Goal: Task Accomplishment & Management: Manage account settings

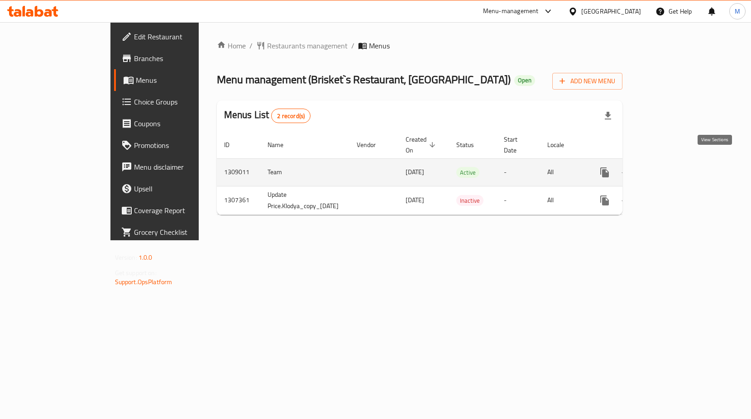
click at [675, 167] on icon "enhanced table" at bounding box center [670, 172] width 11 height 11
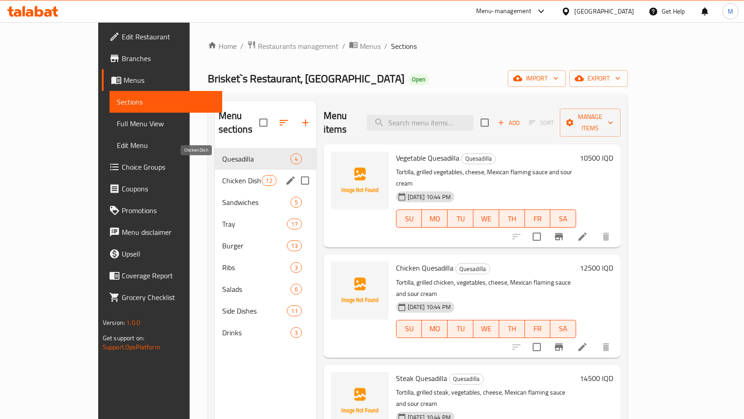
click at [222, 175] on span "Chicken Dish" at bounding box center [242, 180] width 40 height 11
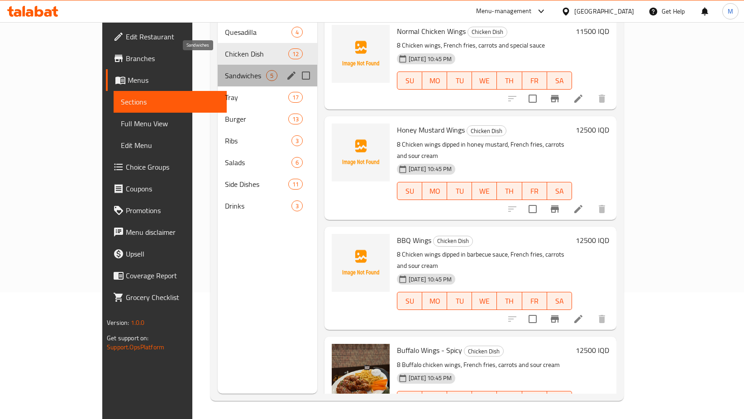
click at [225, 70] on span "Sandwiches" at bounding box center [245, 75] width 41 height 11
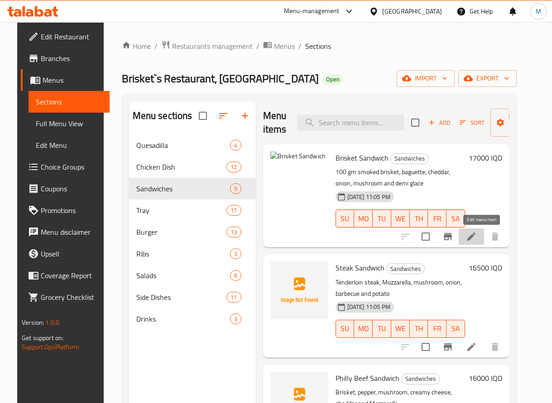
click at [477, 237] on icon at bounding box center [471, 236] width 11 height 11
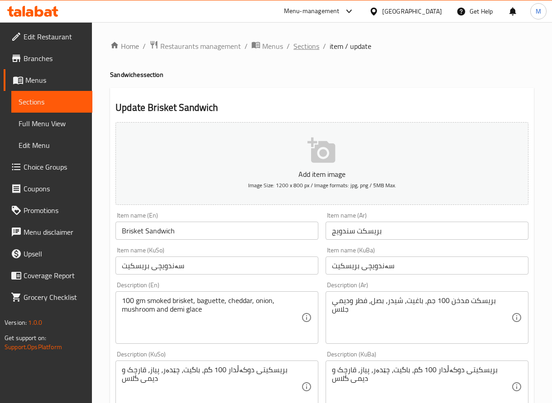
click at [305, 42] on span "Sections" at bounding box center [306, 46] width 26 height 11
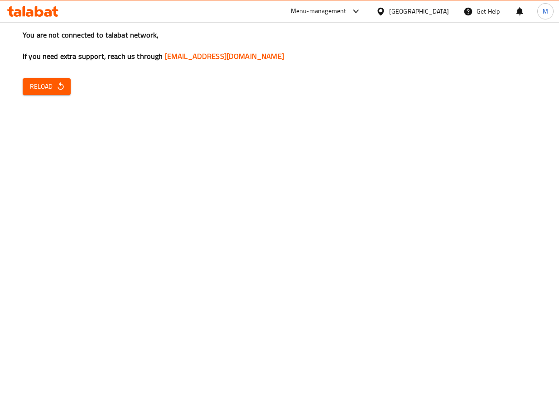
click at [35, 79] on button "Reload" at bounding box center [47, 86] width 48 height 17
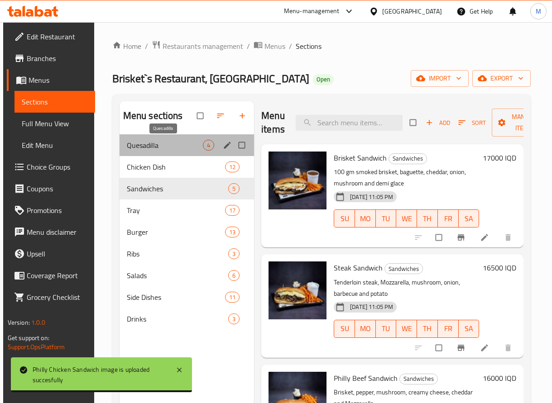
click at [154, 146] on span "Quesadilla" at bounding box center [165, 145] width 76 height 11
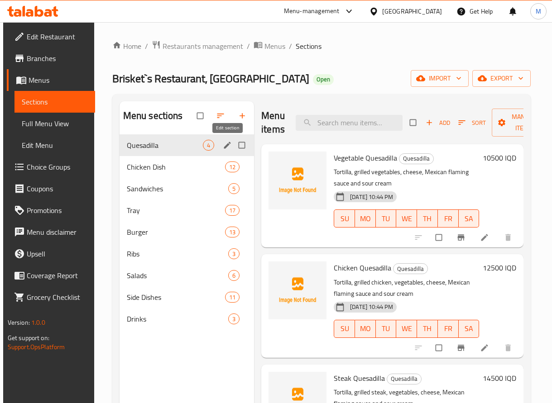
click at [225, 144] on icon "edit" at bounding box center [227, 145] width 9 height 9
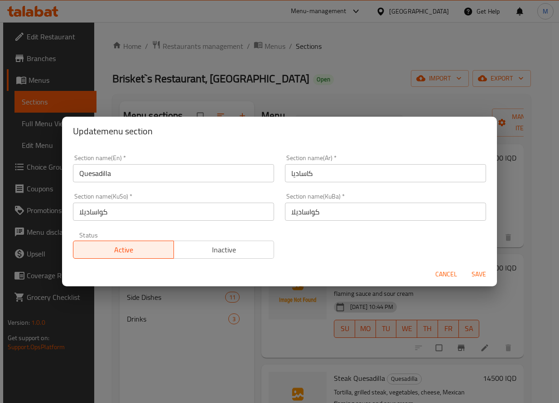
click at [440, 274] on span "Cancel" at bounding box center [446, 274] width 22 height 11
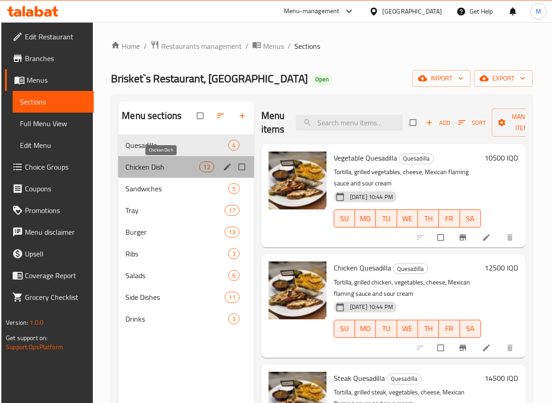
click at [146, 162] on span "Chicken Dish" at bounding box center [162, 167] width 74 height 11
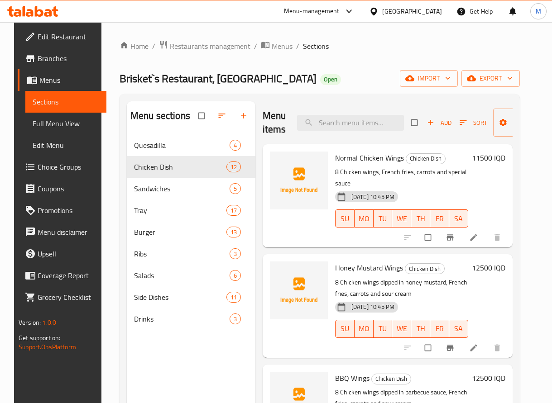
click at [483, 244] on li at bounding box center [474, 237] width 25 height 14
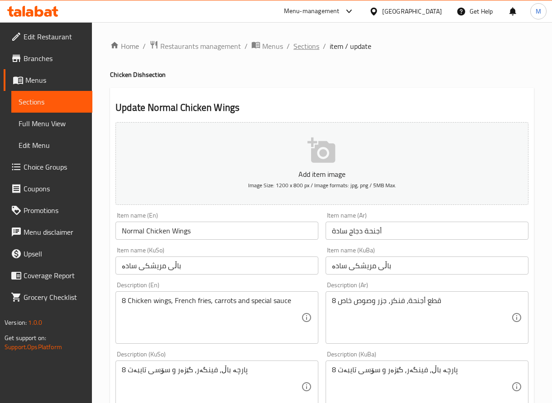
click at [307, 49] on span "Sections" at bounding box center [306, 46] width 26 height 11
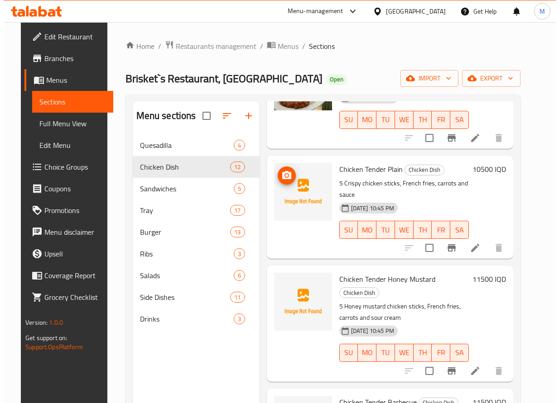
scroll to position [430, 0]
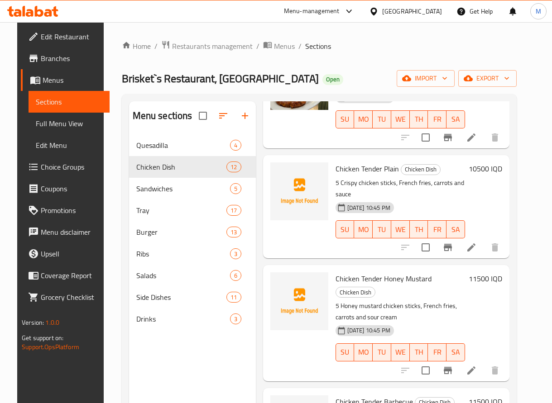
click at [477, 250] on icon at bounding box center [471, 247] width 11 height 11
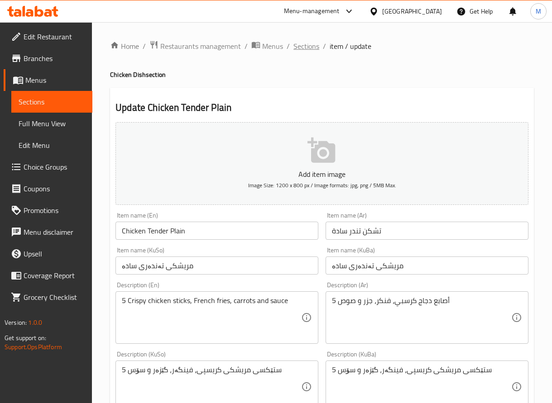
click at [315, 44] on span "Sections" at bounding box center [306, 46] width 26 height 11
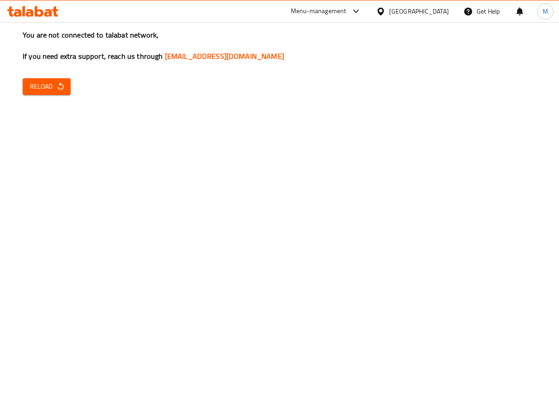
click at [38, 84] on span "Reload" at bounding box center [47, 86] width 34 height 11
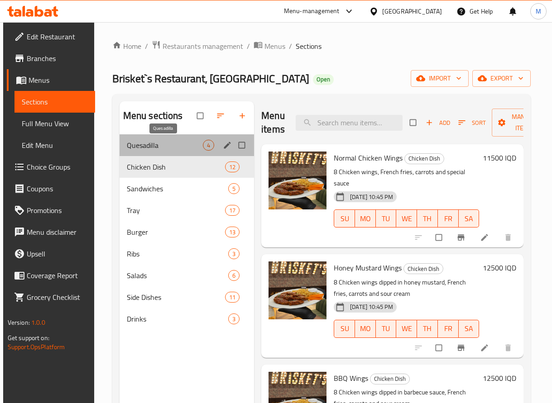
click at [178, 146] on span "Quesadilla" at bounding box center [165, 145] width 76 height 11
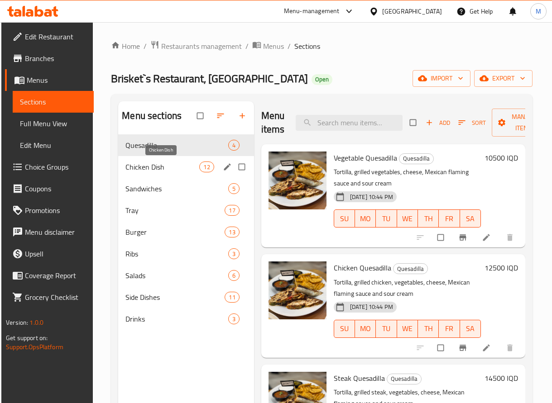
click at [182, 171] on span "Chicken Dish" at bounding box center [162, 167] width 74 height 11
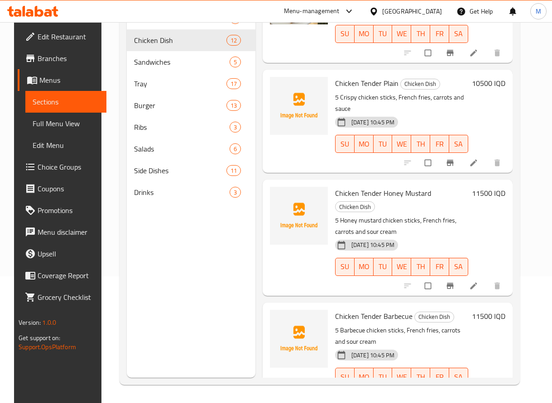
scroll to position [389, 0]
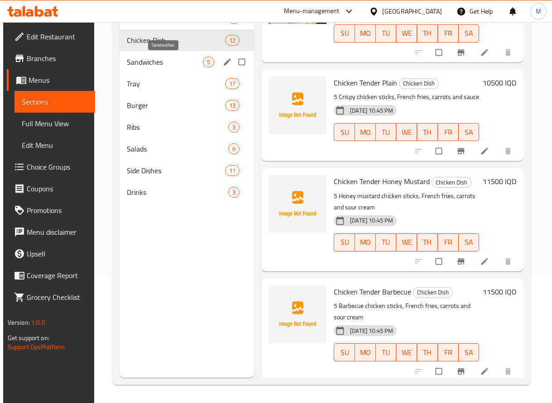
click at [141, 57] on span "Sandwiches" at bounding box center [165, 62] width 76 height 11
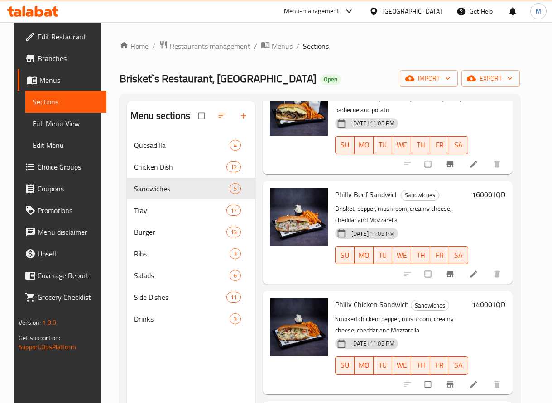
scroll to position [127, 0]
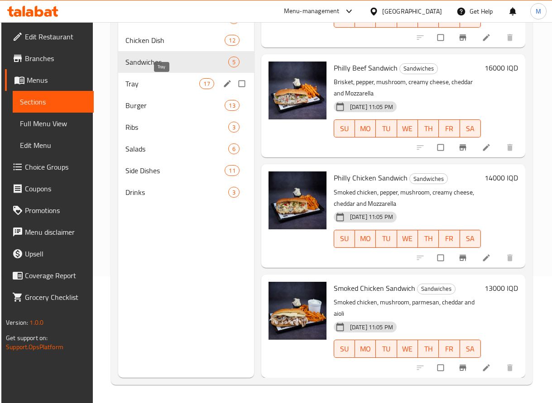
click at [153, 82] on span "Tray" at bounding box center [162, 83] width 74 height 11
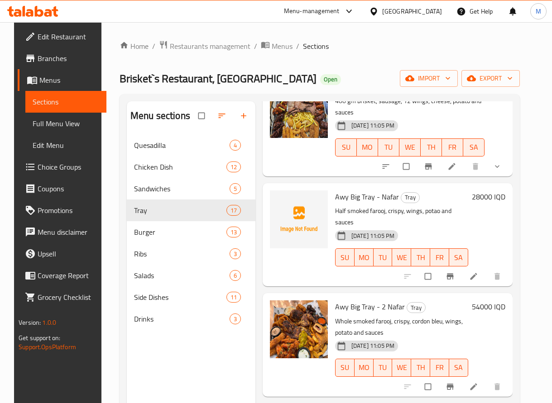
scroll to position [182, 0]
click at [478, 272] on icon at bounding box center [473, 276] width 9 height 9
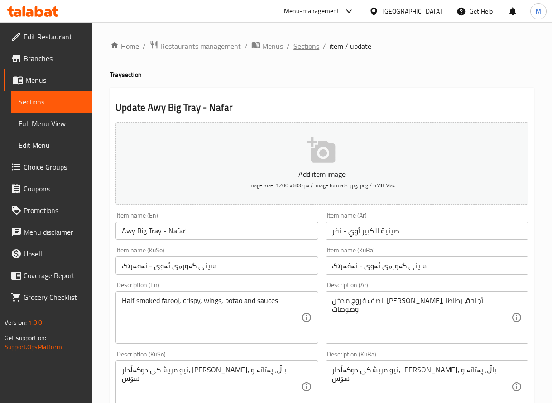
click at [311, 43] on span "Sections" at bounding box center [306, 46] width 26 height 11
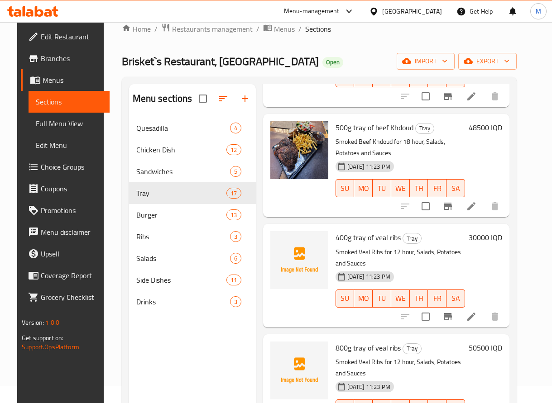
scroll to position [1227, 0]
click at [477, 311] on icon at bounding box center [471, 316] width 11 height 11
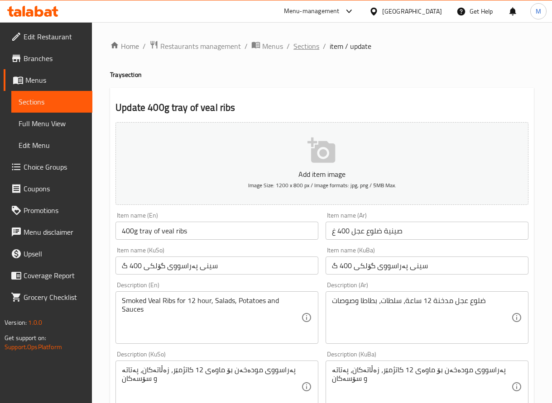
click at [307, 48] on span "Sections" at bounding box center [306, 46] width 26 height 11
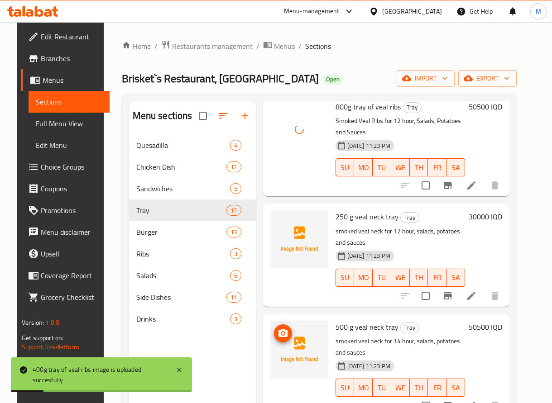
scroll to position [1486, 0]
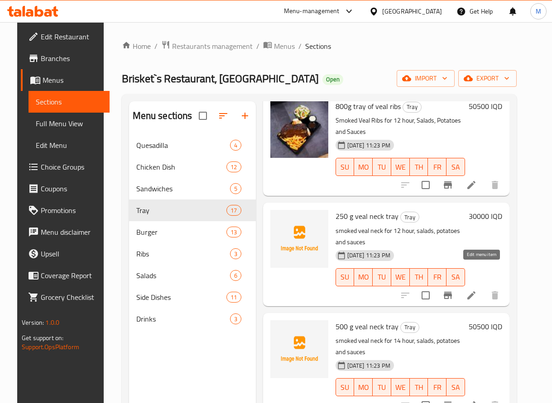
click at [477, 290] on icon at bounding box center [471, 295] width 11 height 11
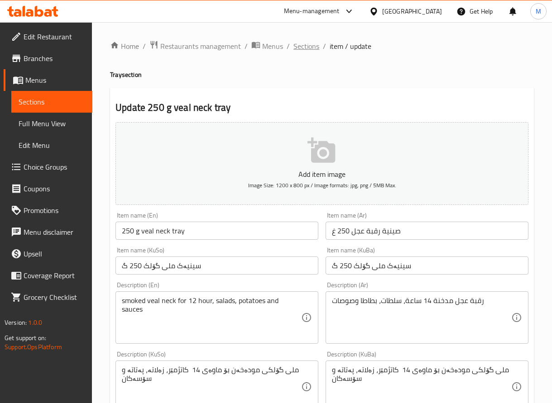
click at [293, 44] on span "Sections" at bounding box center [306, 46] width 26 height 11
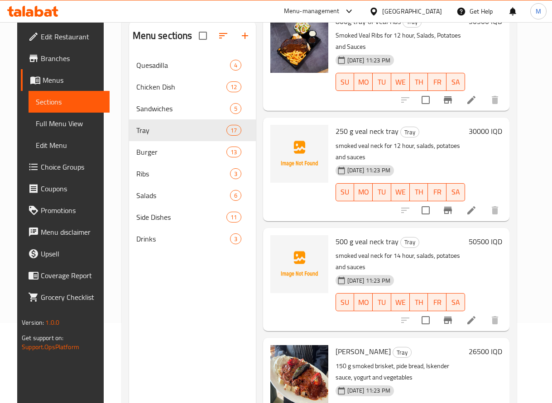
scroll to position [127, 0]
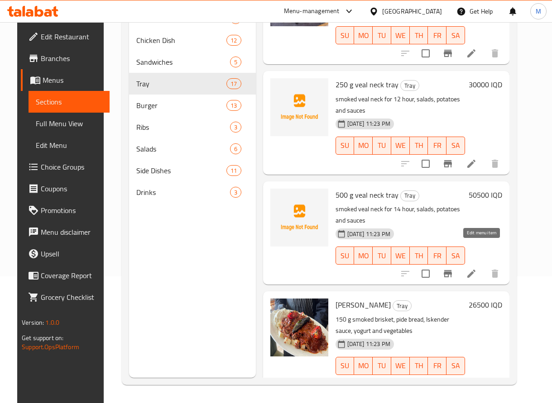
click at [477, 268] on icon at bounding box center [471, 273] width 11 height 11
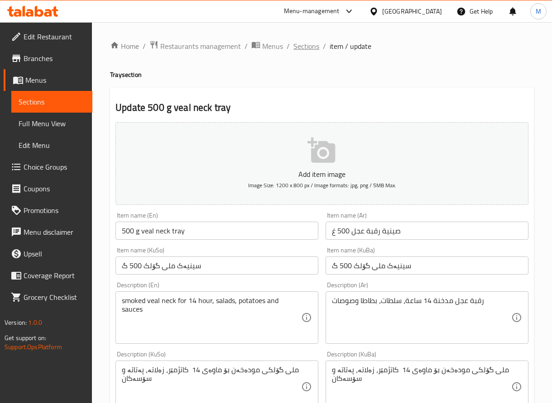
click at [309, 50] on span "Sections" at bounding box center [306, 46] width 26 height 11
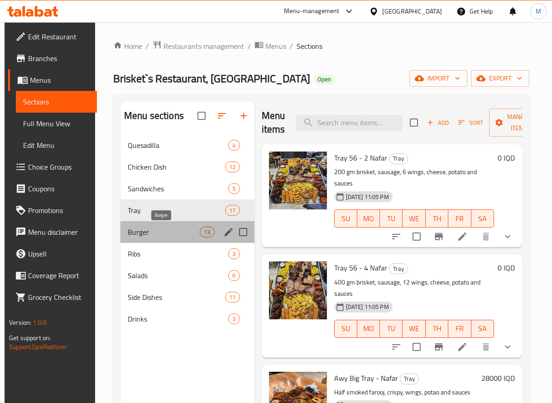
click at [168, 231] on span "Burger" at bounding box center [164, 232] width 72 height 11
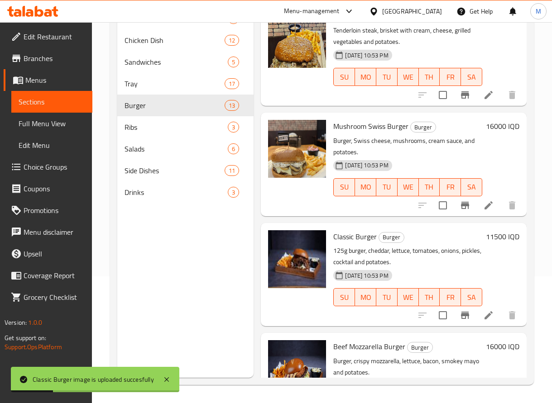
scroll to position [468, 0]
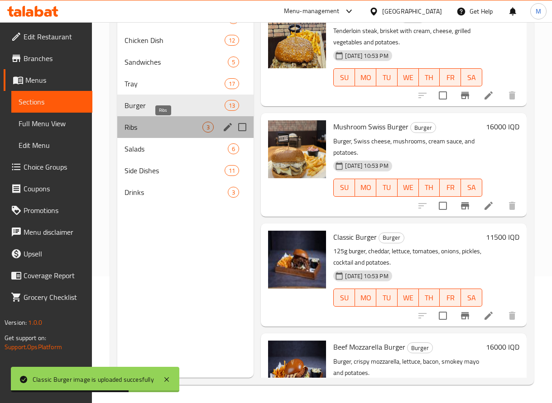
click at [149, 125] on span "Ribs" at bounding box center [163, 127] width 78 height 11
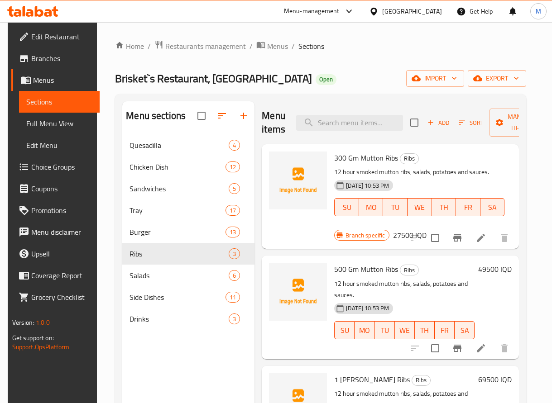
click at [492, 231] on li at bounding box center [480, 238] width 25 height 16
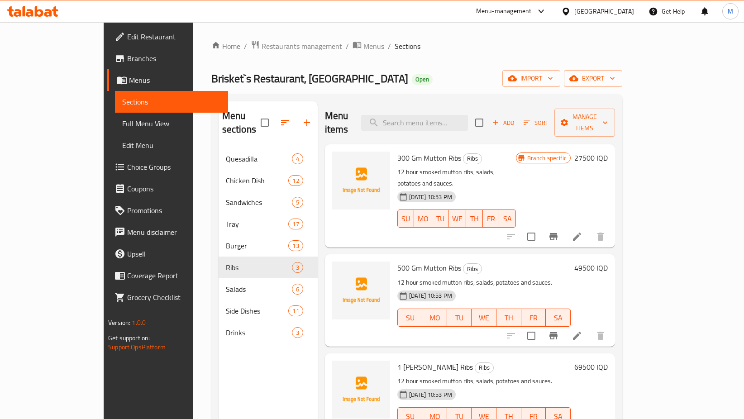
click at [583, 231] on icon at bounding box center [577, 236] width 11 height 11
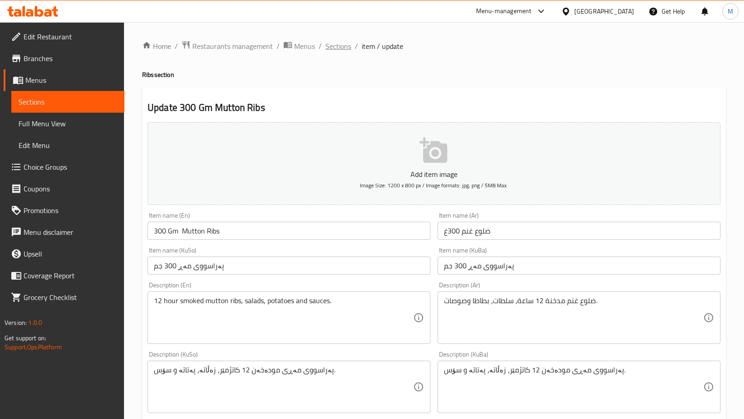
click at [348, 45] on span "Sections" at bounding box center [339, 46] width 26 height 11
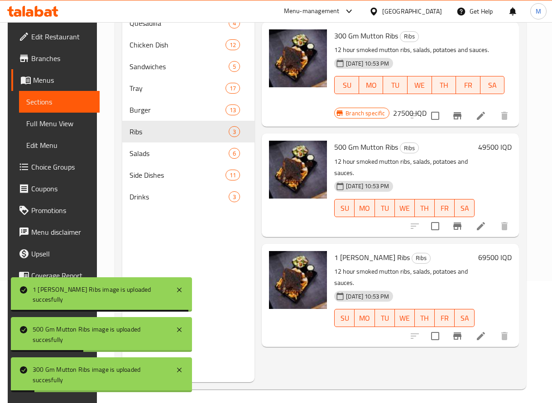
scroll to position [127, 0]
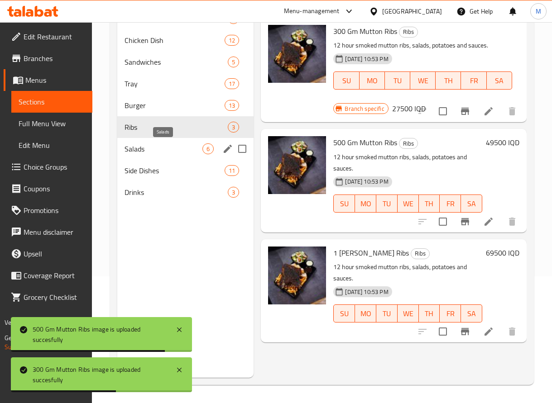
click at [151, 149] on span "Salads" at bounding box center [163, 149] width 78 height 11
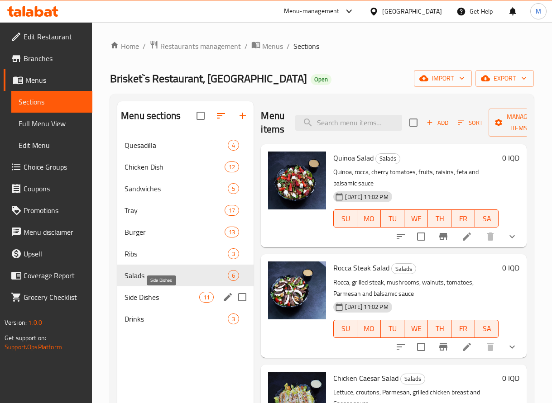
click at [143, 295] on span "Side Dishes" at bounding box center [161, 297] width 75 height 11
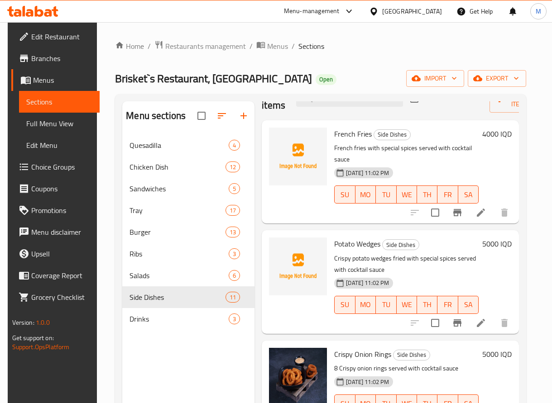
scroll to position [24, 0]
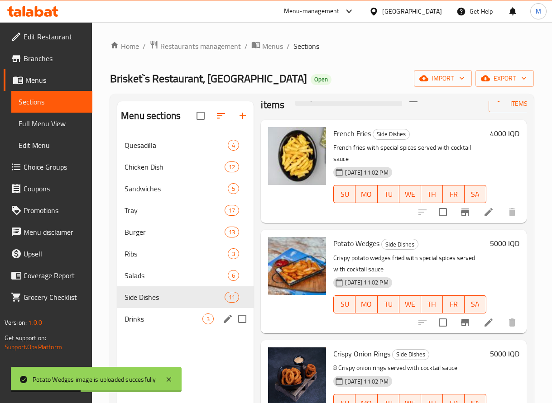
click at [172, 315] on span "Drinks" at bounding box center [163, 319] width 78 height 11
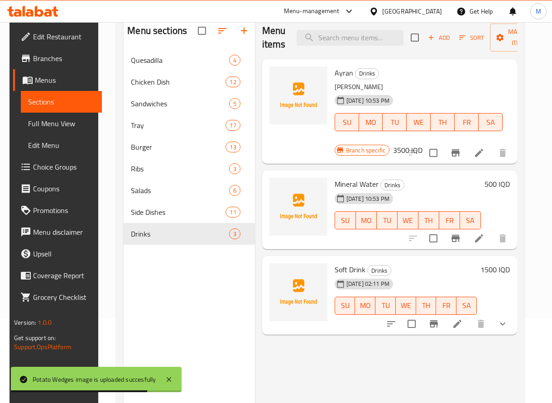
scroll to position [86, 0]
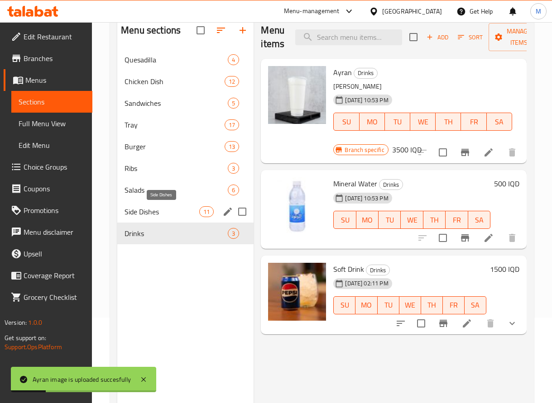
click at [154, 215] on span "Side Dishes" at bounding box center [161, 211] width 75 height 11
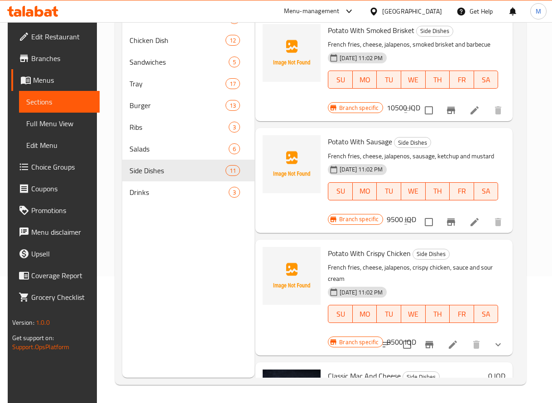
scroll to position [652, 0]
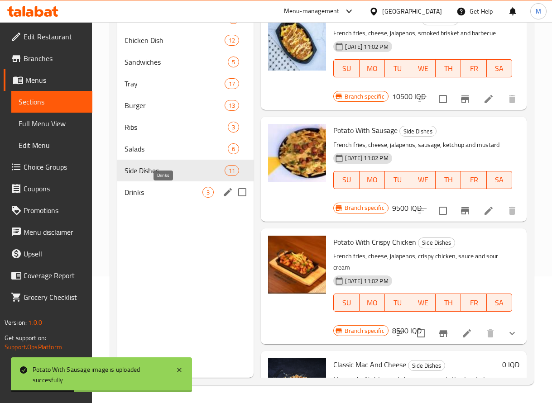
click at [162, 189] on span "Drinks" at bounding box center [163, 192] width 78 height 11
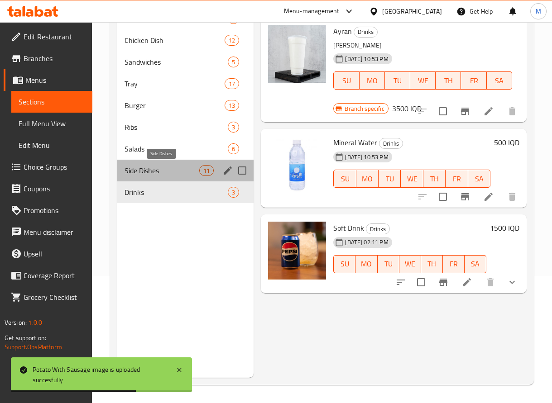
click at [183, 169] on span "Side Dishes" at bounding box center [161, 170] width 75 height 11
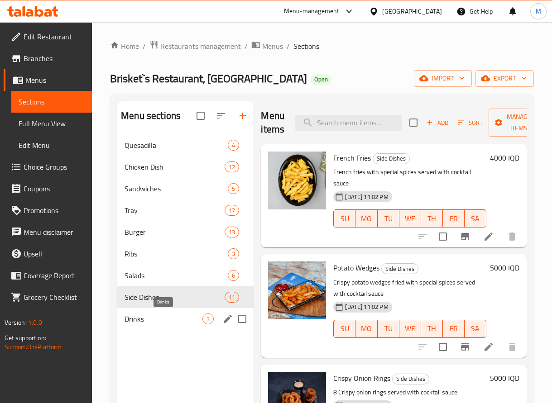
click at [182, 320] on span "Drinks" at bounding box center [163, 319] width 78 height 11
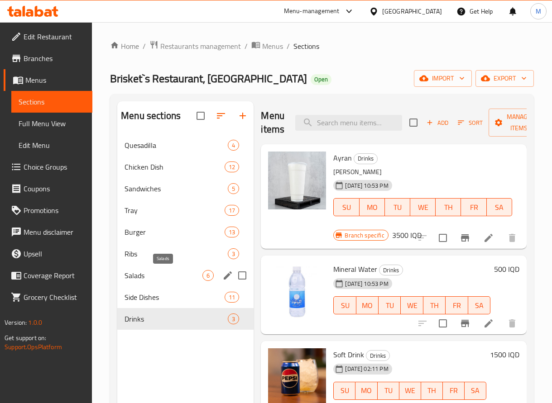
click at [186, 269] on div "Salads 6" at bounding box center [185, 276] width 136 height 22
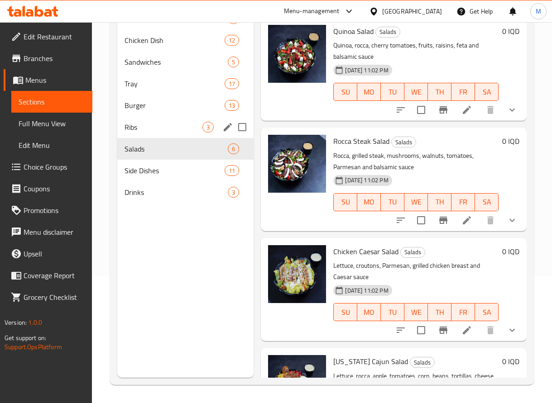
click at [156, 124] on span "Ribs" at bounding box center [163, 127] width 78 height 11
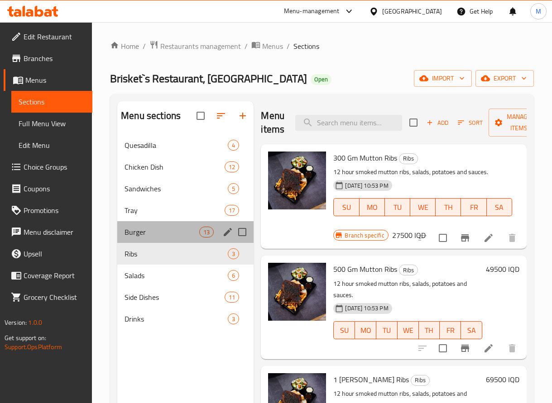
click at [148, 239] on div "Burger 13" at bounding box center [185, 232] width 136 height 22
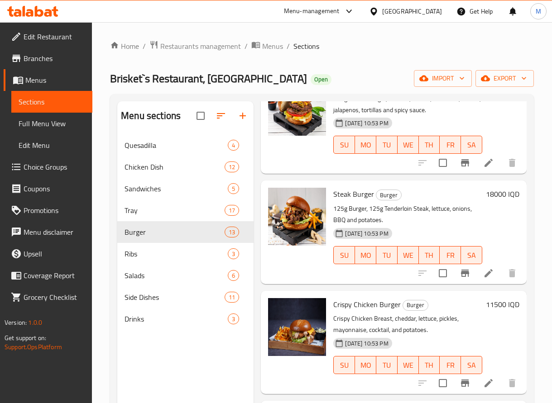
scroll to position [127, 0]
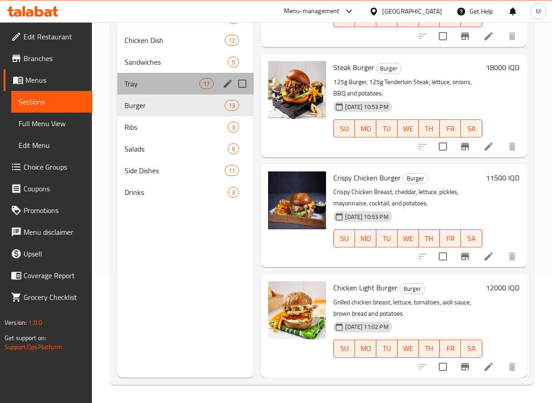
click at [144, 75] on div "Tray 17" at bounding box center [185, 84] width 136 height 22
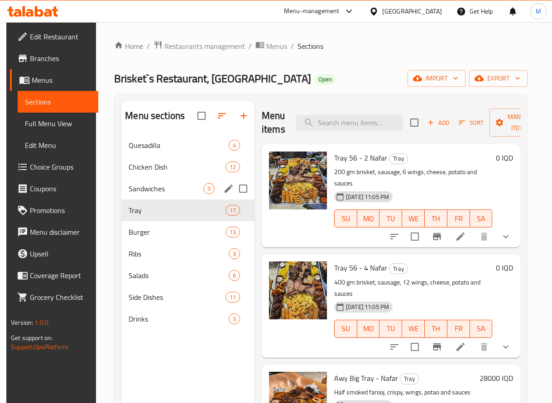
click at [163, 192] on span "Sandwiches" at bounding box center [166, 188] width 75 height 11
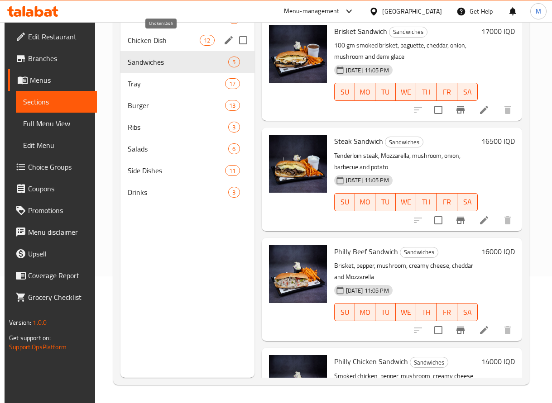
click at [163, 45] on span "Chicken Dish" at bounding box center [164, 40] width 72 height 11
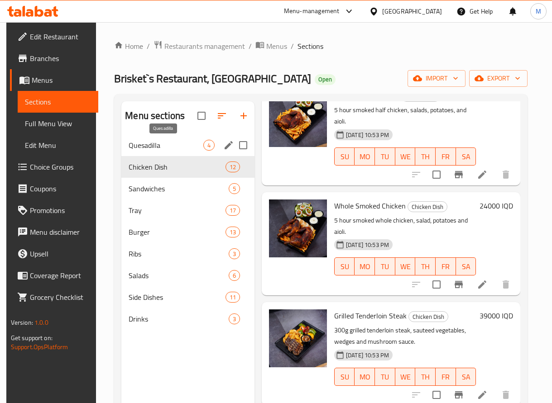
click at [159, 146] on span "Quesadilla" at bounding box center [166, 145] width 75 height 11
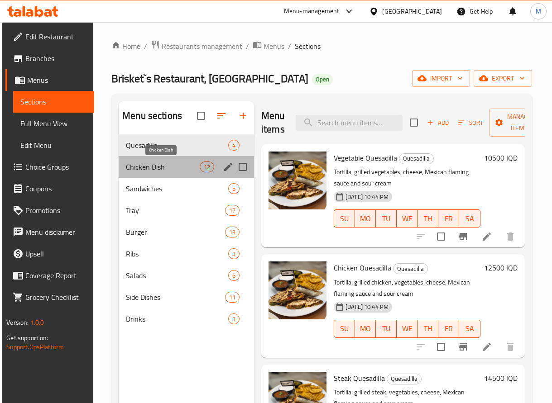
click at [152, 165] on span "Chicken Dish" at bounding box center [163, 167] width 74 height 11
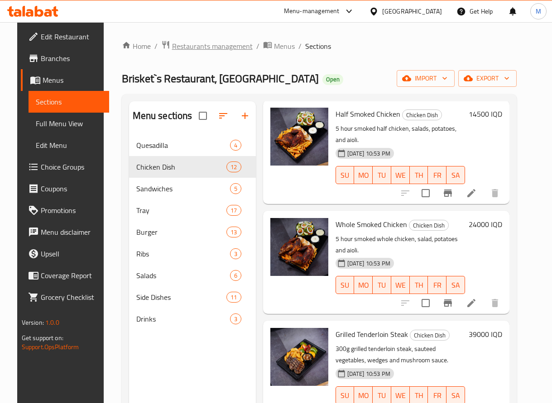
click at [190, 51] on span "Restaurants management" at bounding box center [212, 46] width 81 height 11
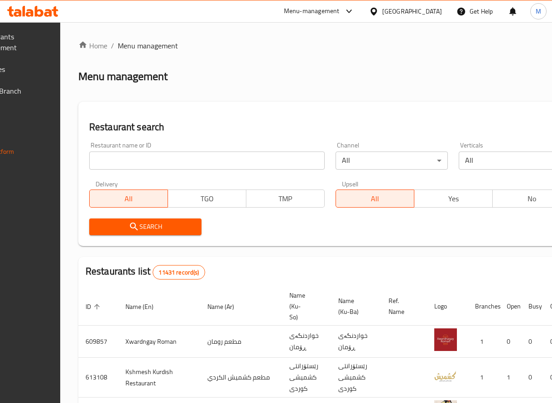
click at [204, 160] on div "Home / Menu management Menu management Restaurant search Restaurant name or ID …" at bounding box center [329, 341] width 503 height 602
click at [204, 160] on input "search" at bounding box center [206, 161] width 235 height 18
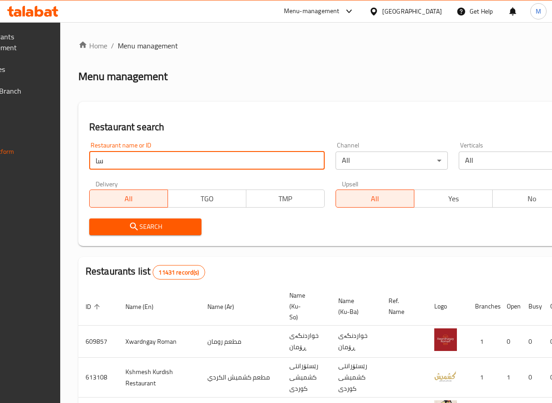
type input "س"
type input "shawarma 12"
click button "Search" at bounding box center [145, 227] width 112 height 17
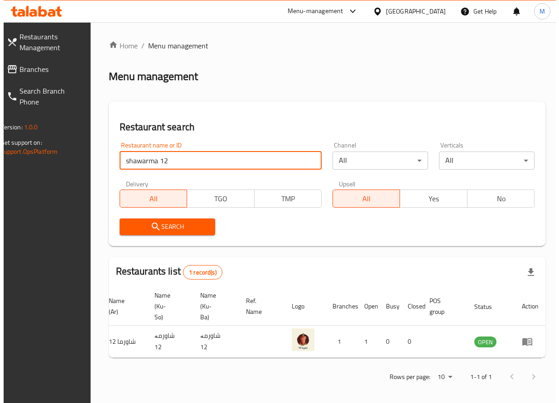
scroll to position [0, 107]
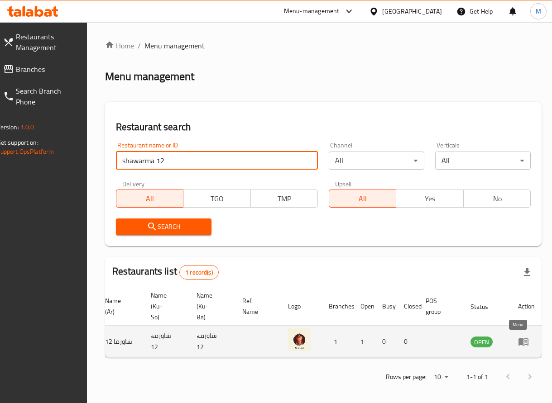
click at [518, 337] on icon "enhanced table" at bounding box center [523, 341] width 11 height 11
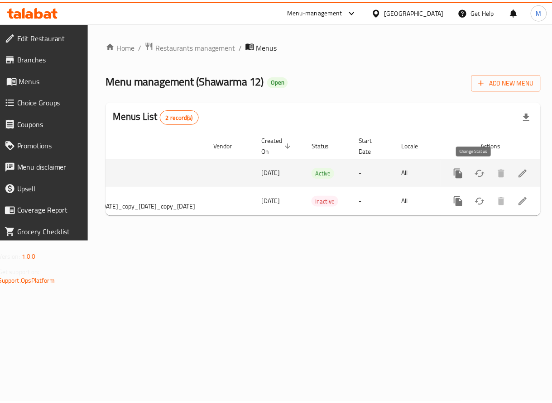
scroll to position [0, 152]
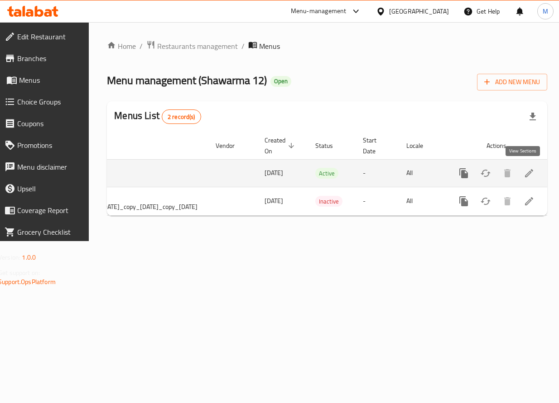
click at [525, 175] on icon "enhanced table" at bounding box center [529, 173] width 8 height 8
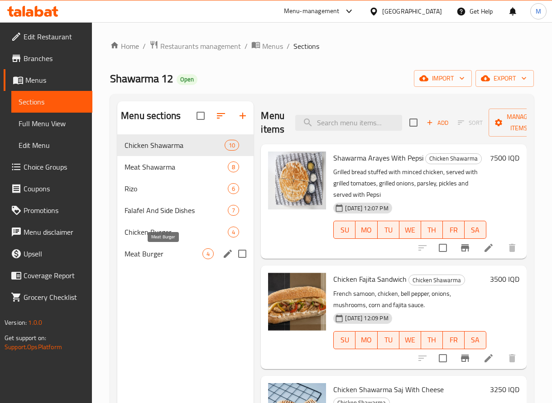
click at [167, 252] on span "Meat Burger" at bounding box center [163, 254] width 78 height 11
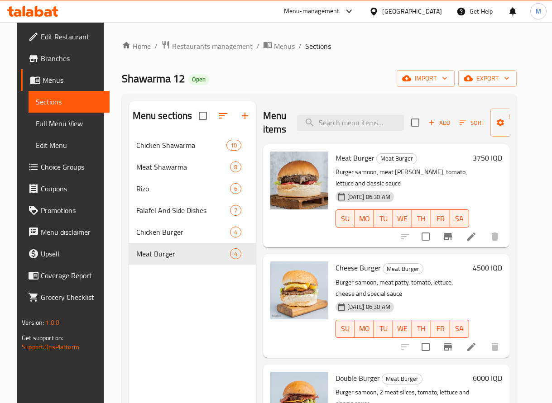
click at [491, 158] on h6 "3750 IQD" at bounding box center [487, 158] width 29 height 13
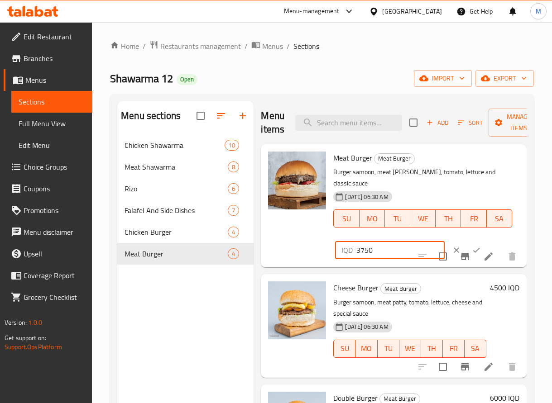
drag, startPoint x: 367, startPoint y: 240, endPoint x: 341, endPoint y: 238, distance: 26.4
click at [341, 241] on div "IQD 3750 ​" at bounding box center [389, 250] width 109 height 18
type input "4000"
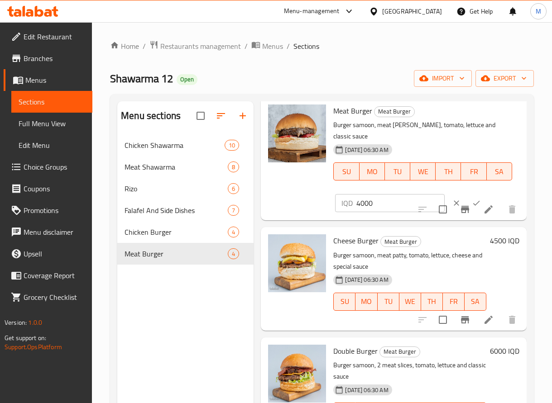
scroll to position [89, 0]
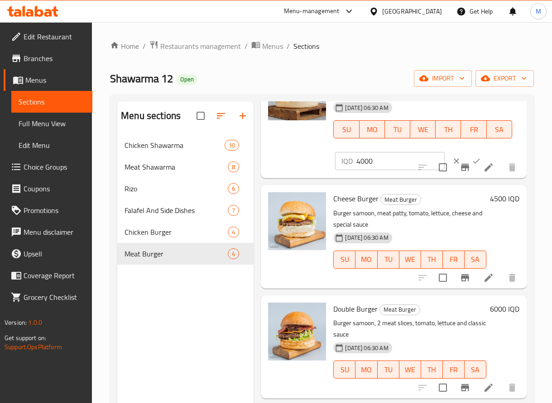
click at [490, 303] on h6 "6000 IQD" at bounding box center [504, 309] width 29 height 13
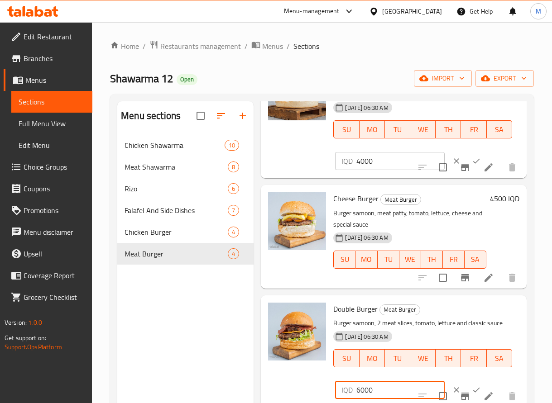
drag, startPoint x: 363, startPoint y: 376, endPoint x: 348, endPoint y: 373, distance: 15.2
click at [348, 381] on div "IQD 6000 ​" at bounding box center [389, 390] width 109 height 18
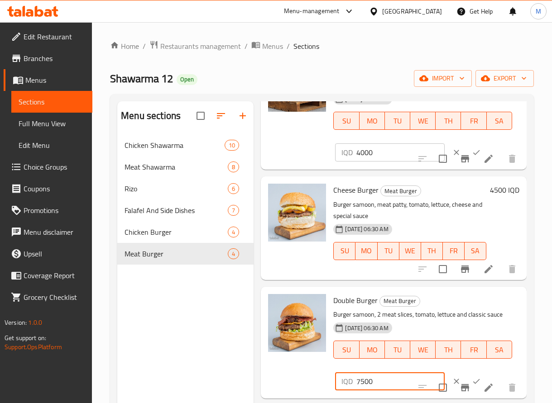
type input "7500"
click at [466, 372] on button "ok" at bounding box center [476, 382] width 20 height 20
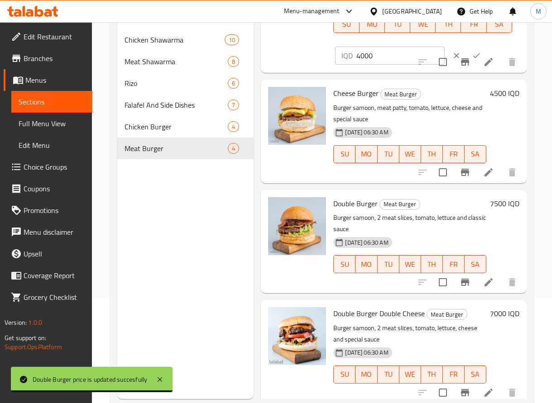
scroll to position [127, 0]
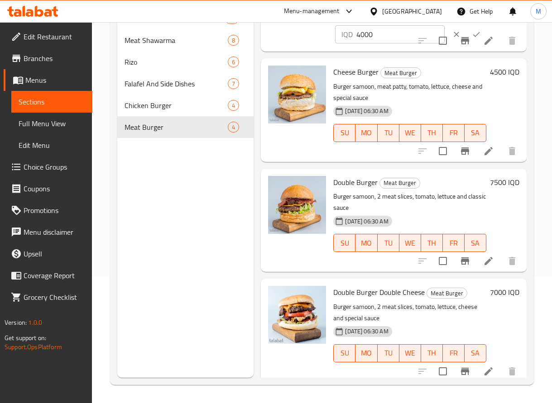
click at [494, 286] on h6 "7000 IQD" at bounding box center [504, 292] width 29 height 13
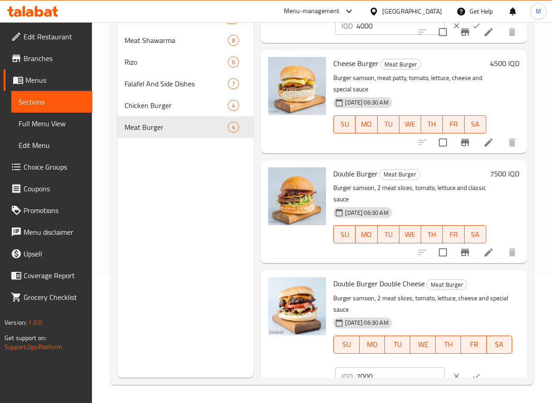
scroll to position [109, 0]
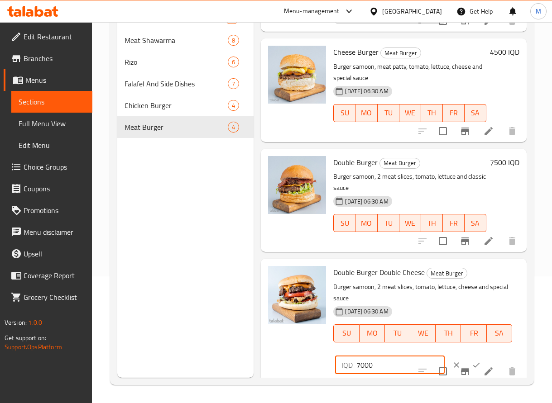
drag, startPoint x: 363, startPoint y: 354, endPoint x: 349, endPoint y: 352, distance: 14.6
click at [349, 356] on div "IQD 7000 ​" at bounding box center [389, 365] width 109 height 18
type input "8000"
click at [466, 355] on button "ok" at bounding box center [476, 365] width 20 height 20
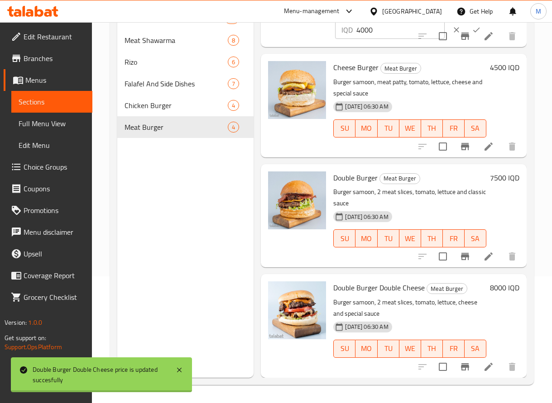
scroll to position [89, 0]
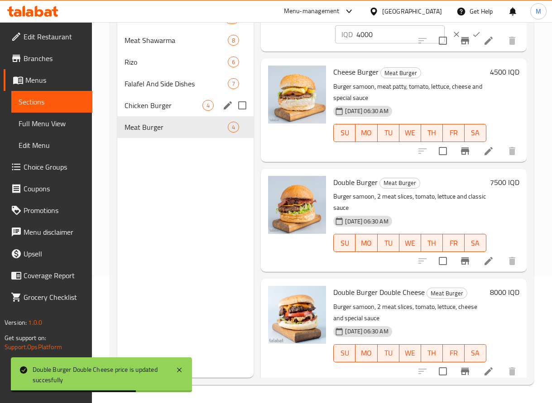
click at [166, 97] on div "Chicken Burger 4" at bounding box center [185, 106] width 136 height 22
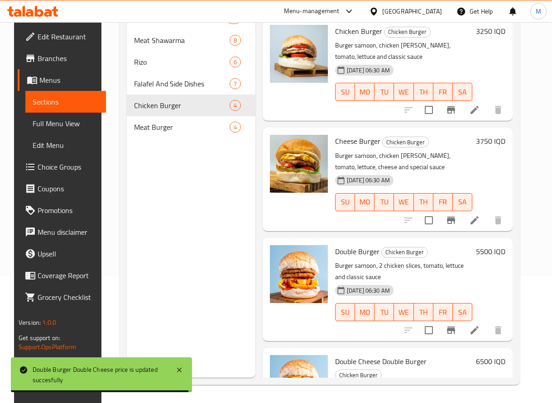
scroll to position [15, 0]
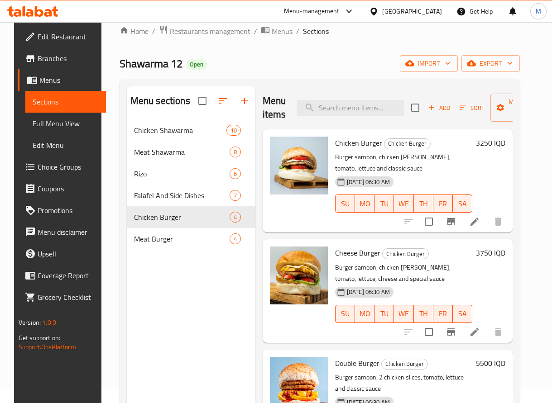
click at [489, 139] on h6 "3250 IQD" at bounding box center [490, 143] width 29 height 13
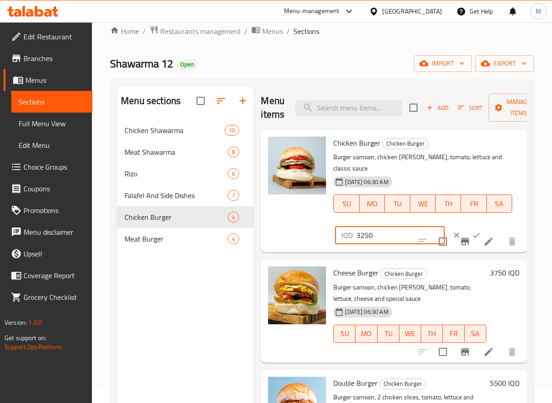
drag, startPoint x: 369, startPoint y: 225, endPoint x: 351, endPoint y: 220, distance: 18.3
click at [351, 226] on div "IQD 3250 ​" at bounding box center [389, 235] width 109 height 18
type input "3500"
click at [472, 231] on icon "ok" at bounding box center [476, 235] width 9 height 9
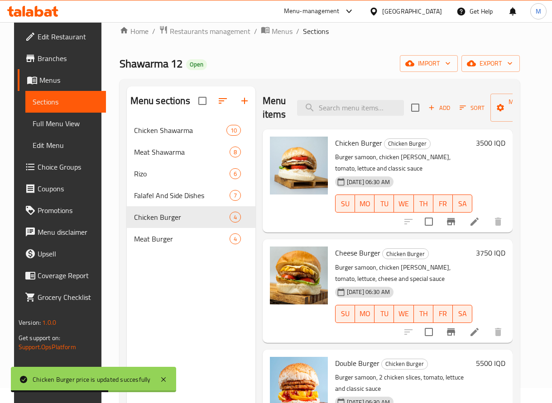
click at [490, 256] on h6 "3750 IQD" at bounding box center [490, 253] width 29 height 13
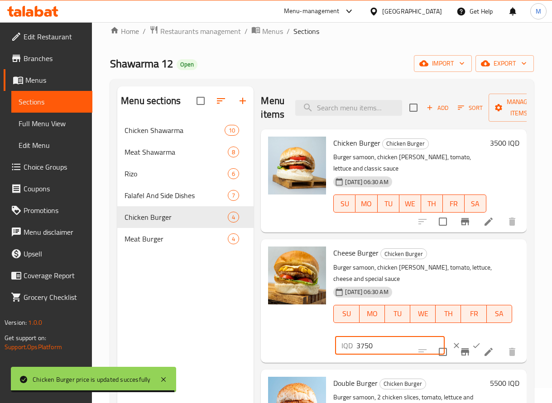
drag, startPoint x: 368, startPoint y: 348, endPoint x: 330, endPoint y: 337, distance: 38.6
click at [330, 337] on div "Cheese Burger Chicken Burger Burger samoon, chicken [PERSON_NAME], tomato, lett…" at bounding box center [426, 301] width 193 height 116
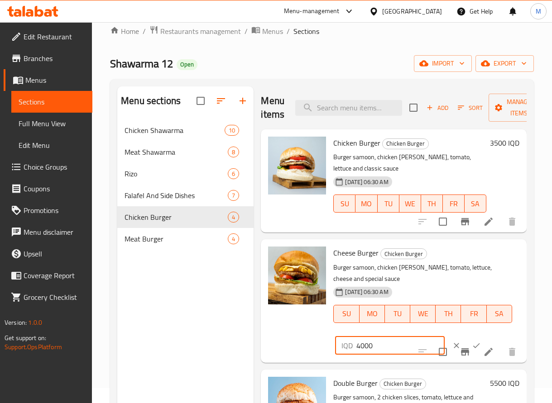
type input "4000"
click at [472, 343] on icon "ok" at bounding box center [476, 345] width 9 height 9
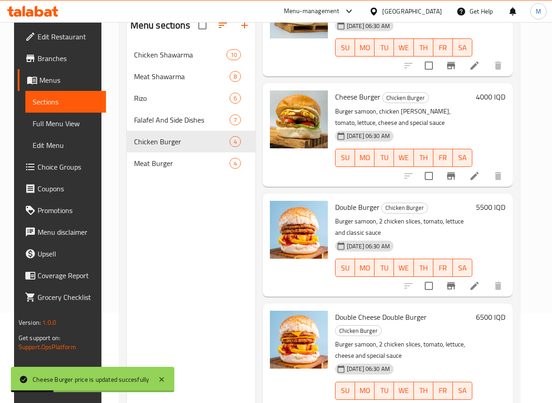
scroll to position [91, 0]
click at [489, 203] on h6 "5500 IQD" at bounding box center [490, 207] width 29 height 13
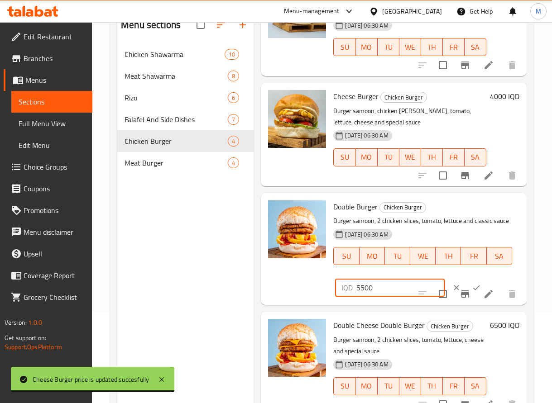
drag, startPoint x: 365, startPoint y: 301, endPoint x: 330, endPoint y: 297, distance: 35.0
click at [330, 297] on div "Double Burger Chicken Burger Burger samoon, 2 chicken slices, tomato, lettuce a…" at bounding box center [426, 249] width 193 height 105
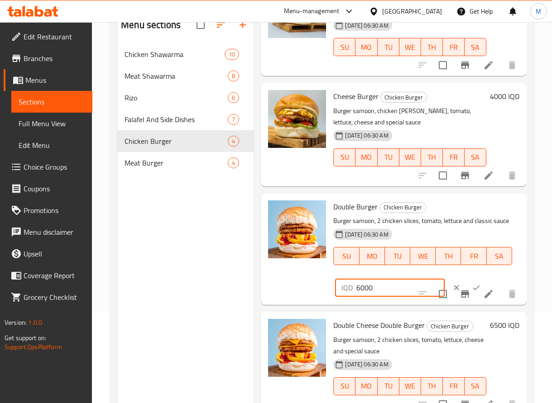
type input "6000"
click at [471, 293] on button "ok" at bounding box center [476, 288] width 20 height 20
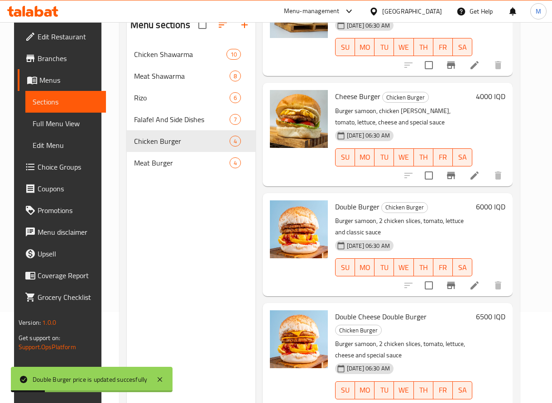
scroll to position [127, 0]
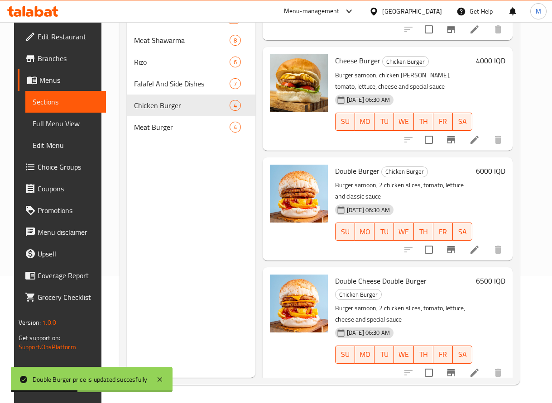
click at [492, 278] on h6 "6500 IQD" at bounding box center [490, 281] width 29 height 13
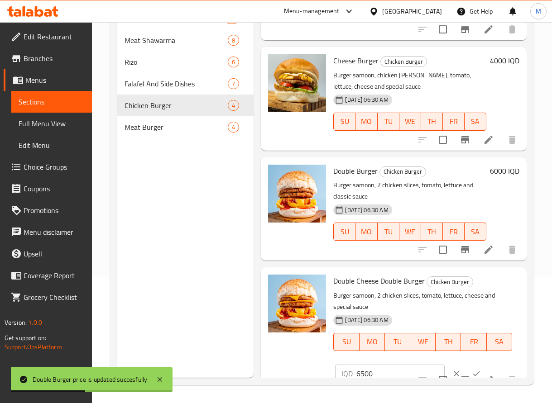
scroll to position [99, 0]
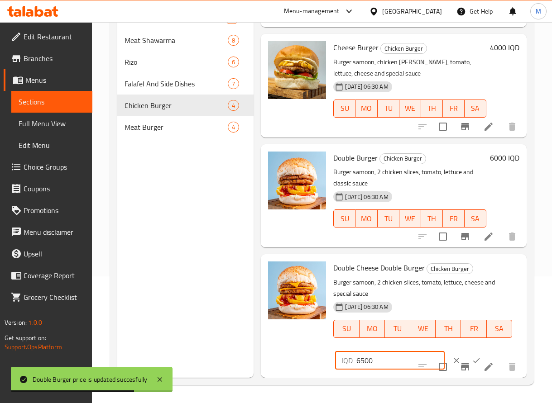
drag, startPoint x: 366, startPoint y: 354, endPoint x: 347, endPoint y: 350, distance: 18.8
click at [347, 352] on div "IQD 6500 ​" at bounding box center [389, 361] width 109 height 18
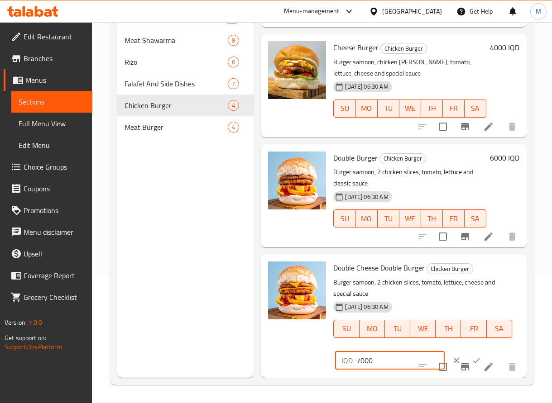
type input "7000"
click at [472, 356] on icon "ok" at bounding box center [476, 360] width 9 height 9
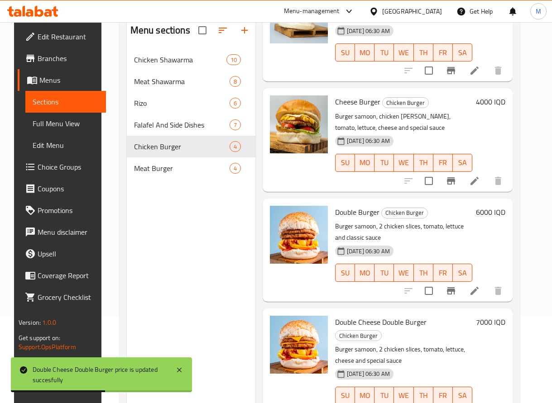
scroll to position [81, 0]
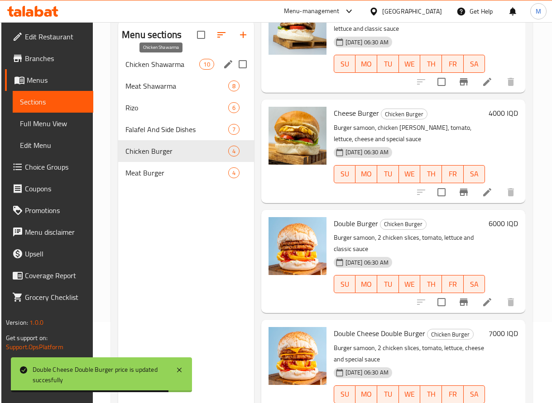
click at [177, 62] on span "Chicken Shawarma" at bounding box center [162, 64] width 74 height 11
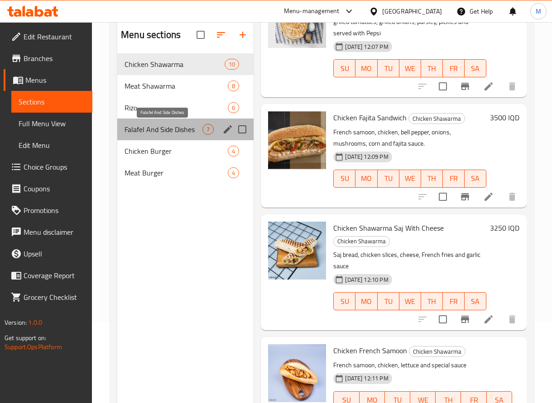
click at [171, 131] on span "Falafel And Side Dishes" at bounding box center [163, 129] width 78 height 11
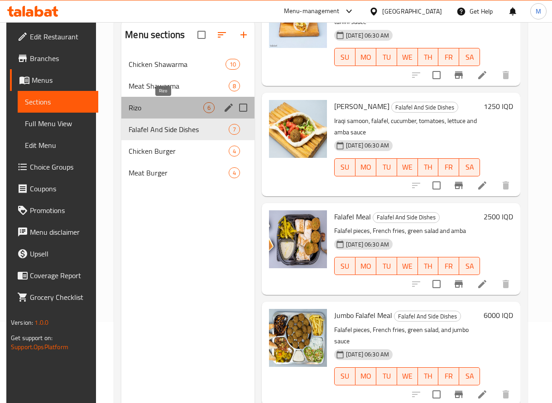
click at [170, 104] on span "Rizo" at bounding box center [166, 107] width 75 height 11
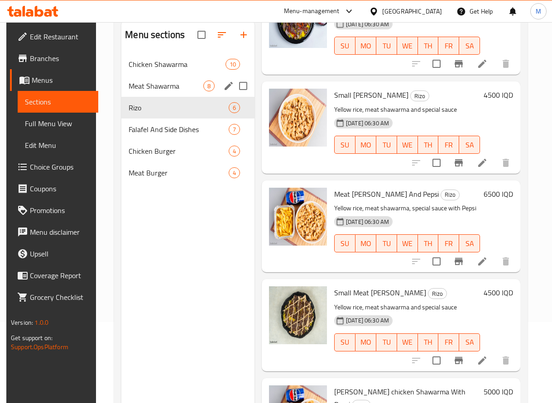
click at [172, 85] on span "Meat Shawarma" at bounding box center [166, 86] width 75 height 11
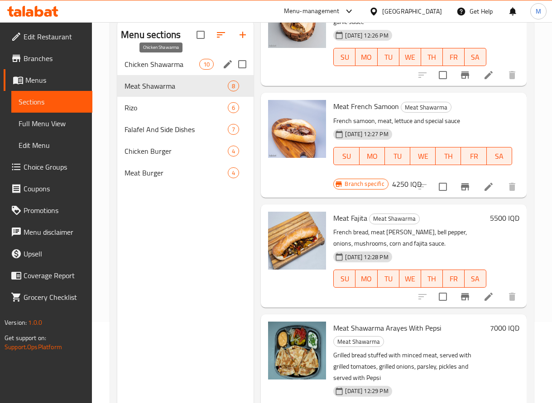
click at [173, 59] on span "Chicken Shawarma" at bounding box center [161, 64] width 75 height 11
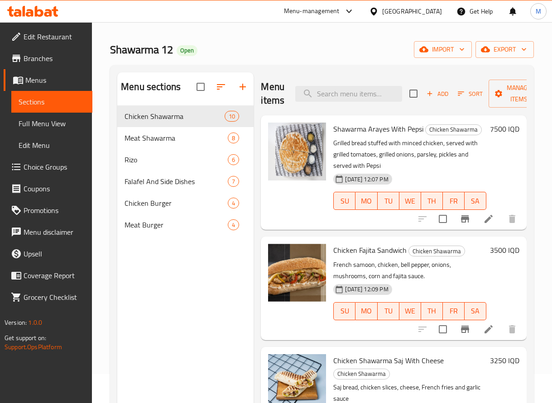
scroll to position [29, 0]
click at [501, 246] on h6 "3500 IQD" at bounding box center [504, 250] width 29 height 13
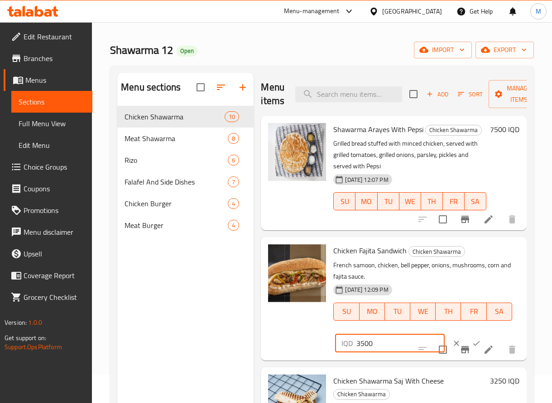
drag, startPoint x: 365, startPoint y: 344, endPoint x: 347, endPoint y: 335, distance: 20.2
click at [347, 335] on div "IQD 3500 ​" at bounding box center [389, 344] width 109 height 18
type input "4000"
click at [472, 339] on icon "ok" at bounding box center [476, 343] width 9 height 9
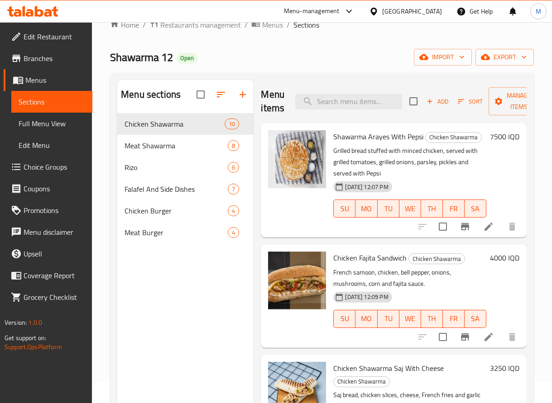
scroll to position [18, 0]
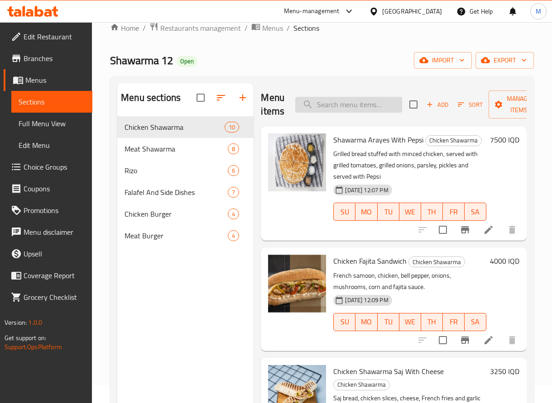
click at [326, 99] on input "search" at bounding box center [348, 105] width 107 height 16
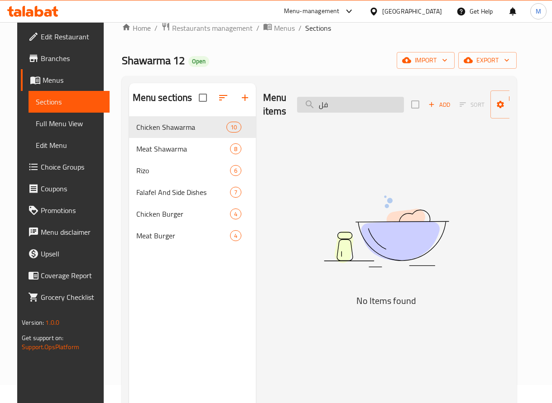
type input "ف"
type input "f"
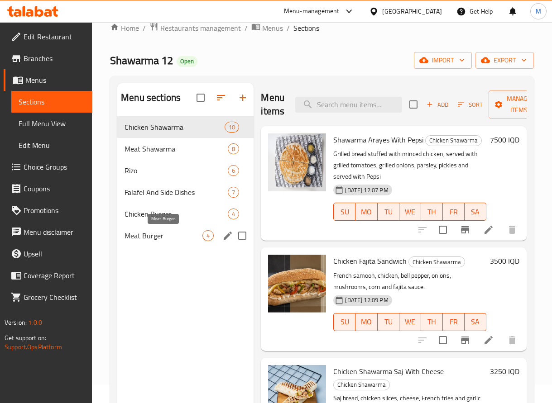
click at [159, 235] on span "Meat Burger" at bounding box center [163, 235] width 78 height 11
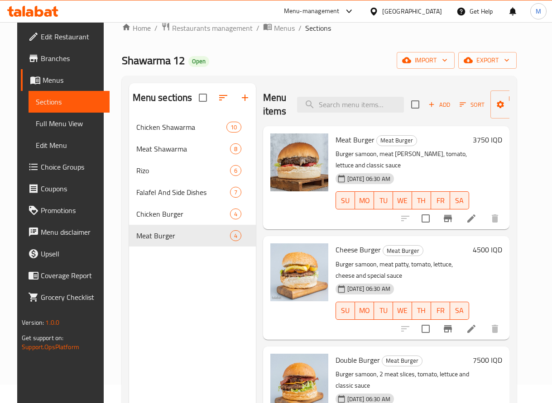
click at [494, 138] on h6 "3750 IQD" at bounding box center [487, 140] width 29 height 13
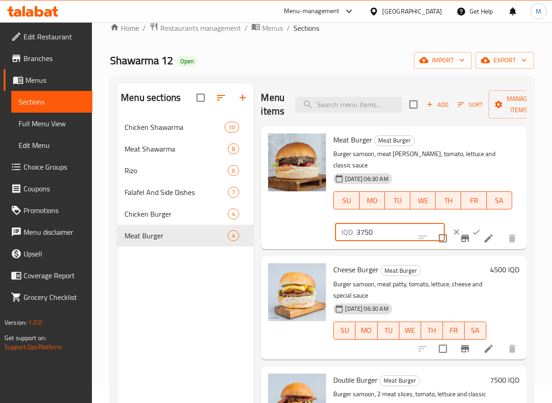
drag, startPoint x: 368, startPoint y: 222, endPoint x: 342, endPoint y: 221, distance: 25.4
click at [342, 223] on div "IQD 3750 ​" at bounding box center [389, 232] width 109 height 18
type input "4000"
click at [466, 222] on button "ok" at bounding box center [476, 232] width 20 height 20
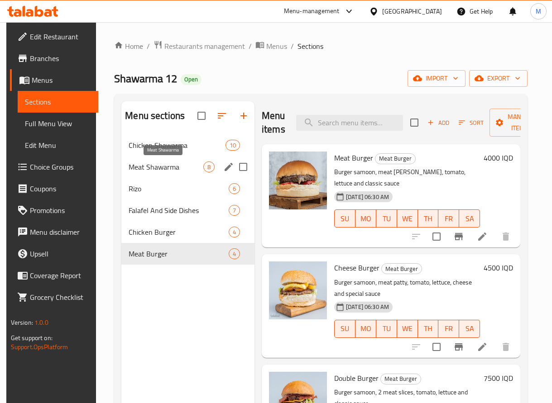
click at [173, 167] on span "Meat Shawarma" at bounding box center [166, 167] width 75 height 11
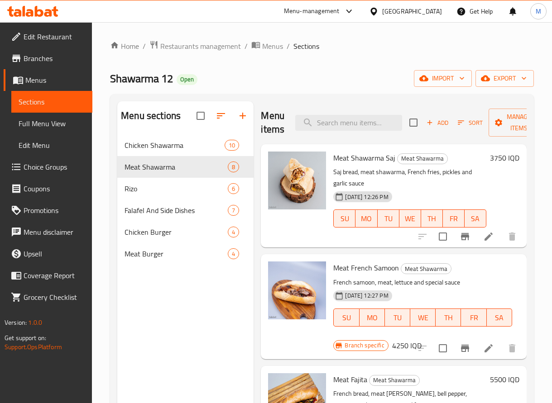
click at [499, 168] on div "3750 IQD" at bounding box center [502, 196] width 33 height 89
click at [491, 159] on h6 "3750 IQD" at bounding box center [504, 158] width 29 height 13
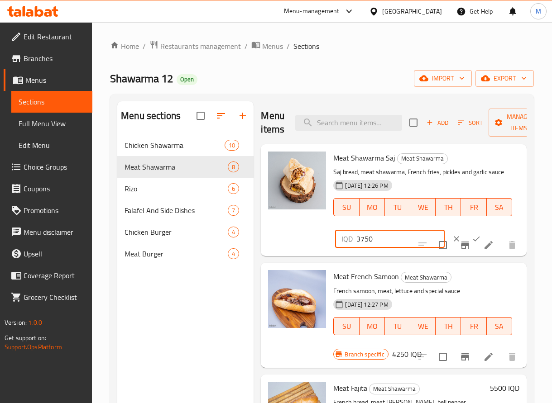
drag, startPoint x: 373, startPoint y: 239, endPoint x: 324, endPoint y: 232, distance: 49.3
click at [324, 232] on div "Meat Shawarma Saj Meat Shawarma Saj bread, meat shawarma, French fries, pickles…" at bounding box center [393, 200] width 259 height 105
type input "4000"
click at [472, 238] on icon "ok" at bounding box center [476, 239] width 9 height 9
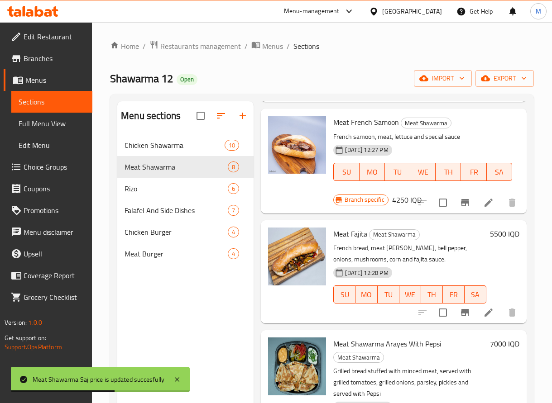
scroll to position [146, 0]
click at [395, 202] on h6 "4250 IQD" at bounding box center [406, 199] width 29 height 13
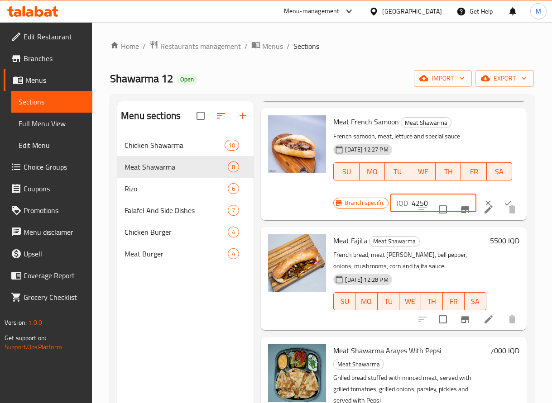
drag, startPoint x: 420, startPoint y: 213, endPoint x: 363, endPoint y: 215, distance: 57.1
click at [363, 213] on div "Branch specific IQD 4250 ​" at bounding box center [426, 203] width 186 height 20
type input "5000"
click at [503, 208] on icon "ok" at bounding box center [507, 203] width 9 height 9
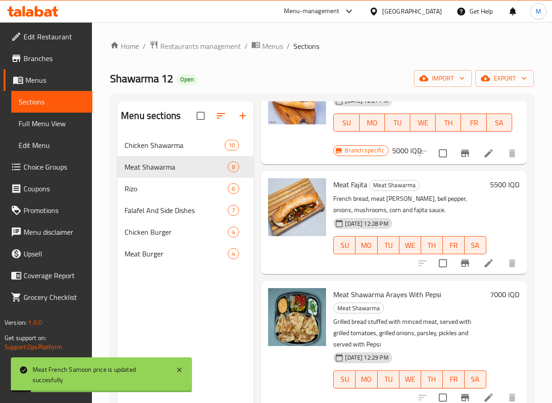
scroll to position [196, 0]
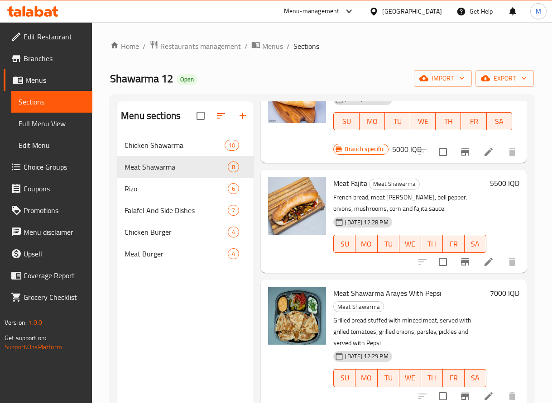
click at [491, 185] on h6 "5500 IQD" at bounding box center [504, 183] width 29 height 13
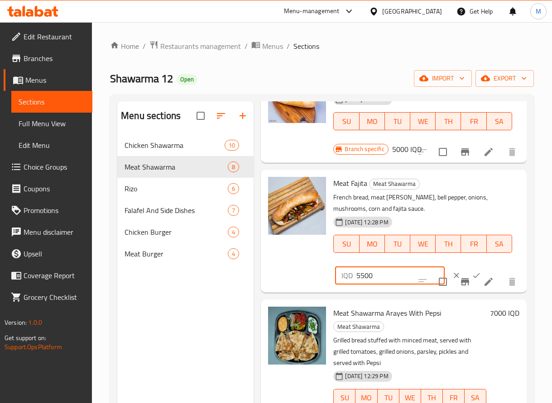
drag, startPoint x: 363, startPoint y: 273, endPoint x: 345, endPoint y: 273, distance: 18.6
click at [345, 273] on div "IQD 5500 ​" at bounding box center [389, 276] width 109 height 18
type input "600"
type input "6000"
click at [466, 270] on button "ok" at bounding box center [476, 276] width 20 height 20
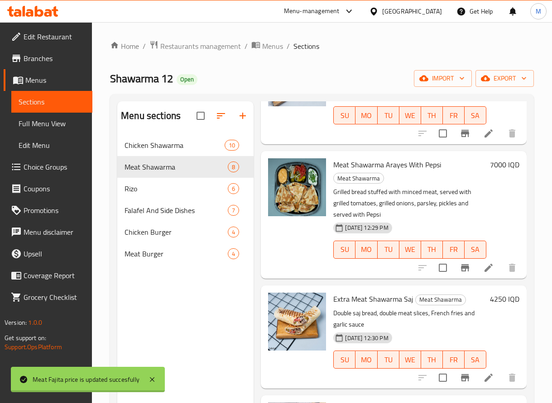
scroll to position [337, 0]
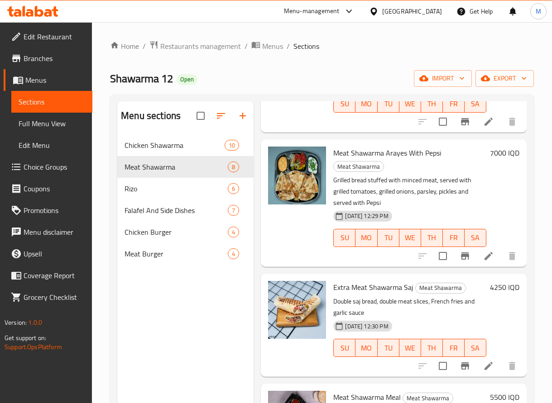
click at [490, 149] on h6 "7000 IQD" at bounding box center [504, 153] width 29 height 13
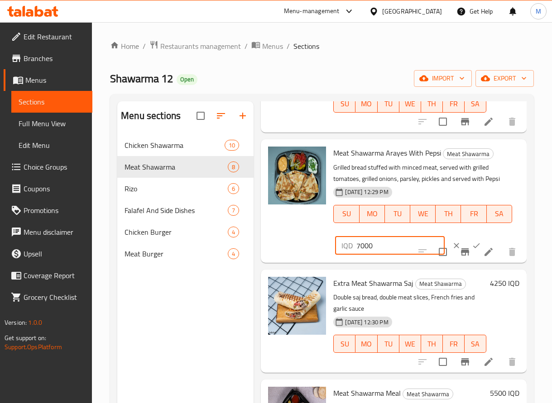
drag, startPoint x: 361, startPoint y: 246, endPoint x: 350, endPoint y: 245, distance: 11.8
click at [350, 245] on div "IQD 7000 ​" at bounding box center [389, 246] width 109 height 18
type input "11000"
click at [472, 243] on icon "ok" at bounding box center [476, 245] width 9 height 9
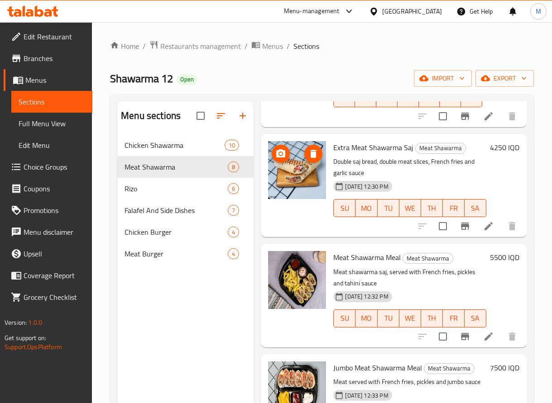
scroll to position [477, 0]
click at [493, 145] on h6 "4250 IQD" at bounding box center [504, 147] width 29 height 13
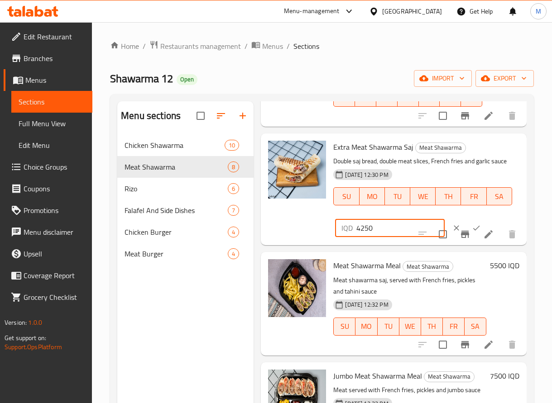
drag, startPoint x: 369, startPoint y: 239, endPoint x: 330, endPoint y: 235, distance: 39.3
click at [330, 235] on div "Extra Meat Shawarma Saj Meat Shawarma Double saj bread, double meat slices, Fre…" at bounding box center [426, 189] width 193 height 105
type input "5000"
click at [472, 233] on icon "ok" at bounding box center [476, 228] width 9 height 9
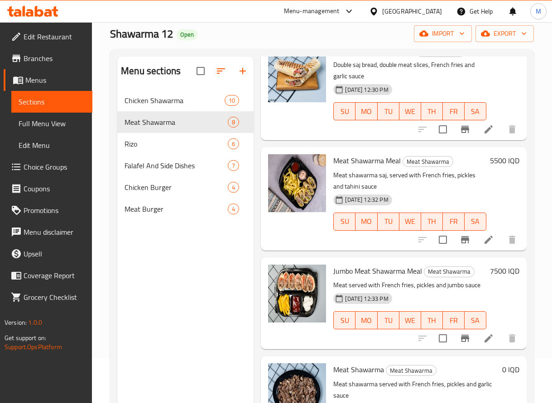
scroll to position [46, 0]
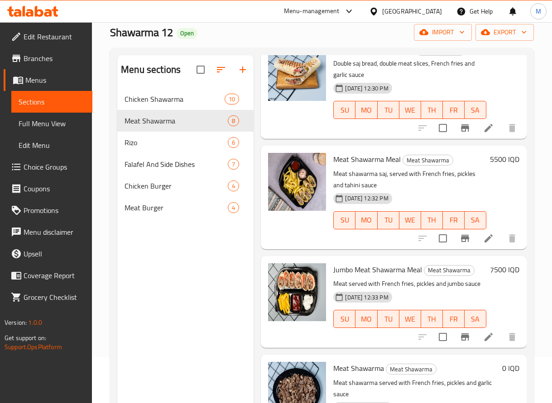
click at [498, 154] on h6 "5500 IQD" at bounding box center [504, 159] width 29 height 13
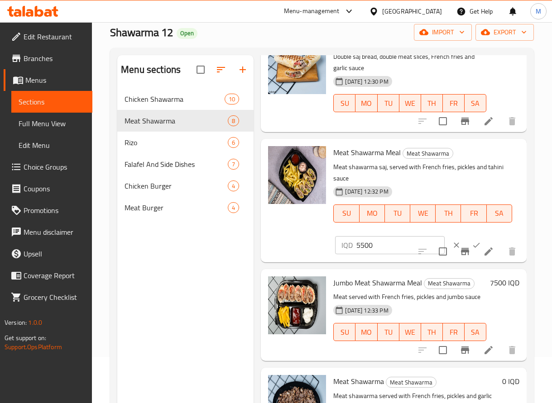
click at [494, 280] on h6 "7500 IQD" at bounding box center [504, 283] width 29 height 13
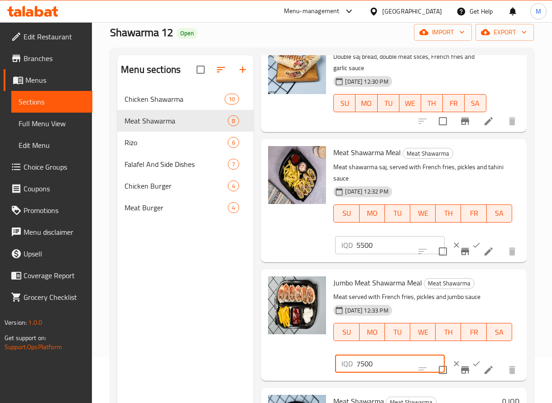
drag, startPoint x: 363, startPoint y: 365, endPoint x: 342, endPoint y: 362, distance: 21.1
click at [342, 362] on div "IQD 7500 ​" at bounding box center [389, 364] width 109 height 18
type input "11000"
click at [472, 361] on icon "ok" at bounding box center [476, 363] width 9 height 9
click at [466, 239] on button "ok" at bounding box center [476, 245] width 20 height 20
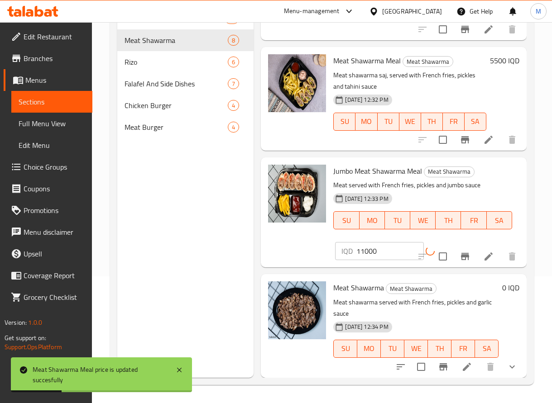
scroll to position [547, 0]
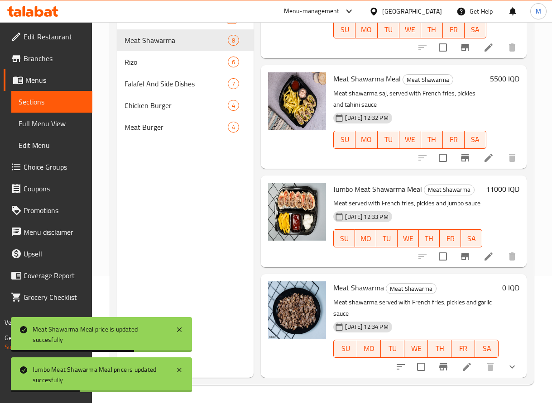
click at [463, 363] on icon at bounding box center [467, 367] width 8 height 8
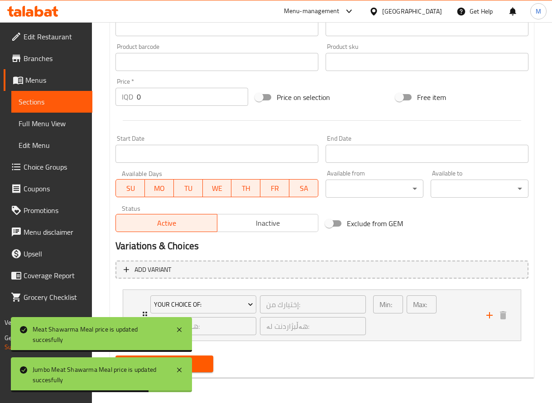
scroll to position [390, 0]
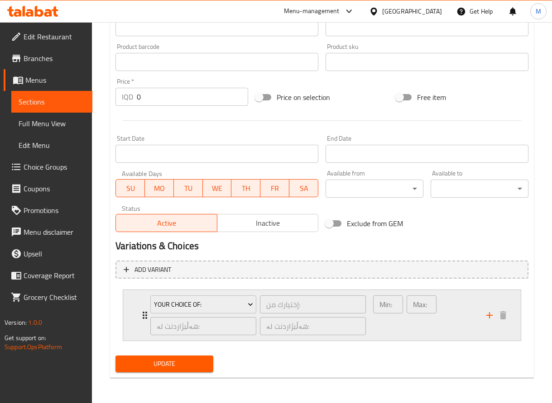
click at [143, 319] on icon "Expand" at bounding box center [145, 315] width 5 height 7
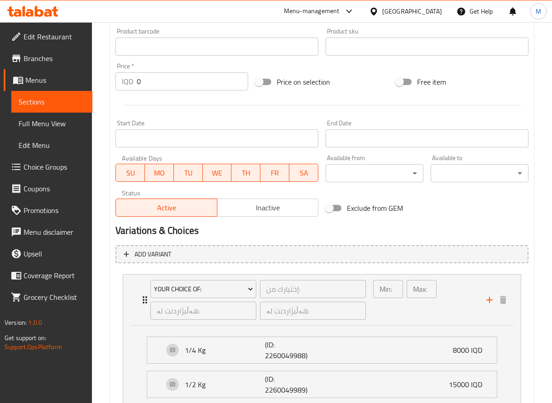
scroll to position [512, 0]
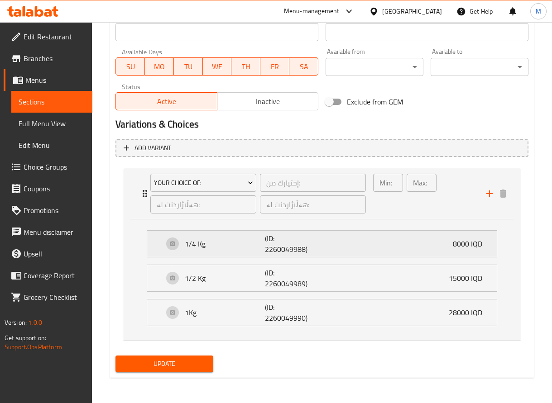
click at [465, 240] on p "8000 IQD" at bounding box center [471, 244] width 37 height 11
click at [425, 247] on div "1/4 Kg (ID: 2260049988) 8000 IQD" at bounding box center [324, 244] width 322 height 26
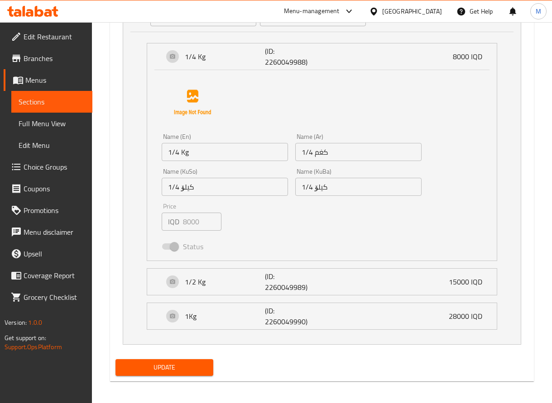
scroll to position [703, 0]
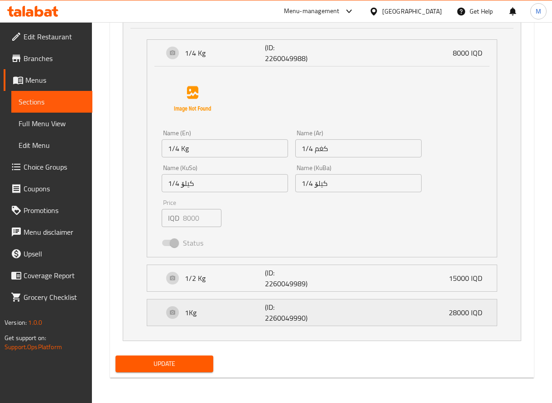
click at [462, 311] on p "28000 IQD" at bounding box center [469, 312] width 41 height 11
click at [295, 316] on p "(ID: 2260049990)" at bounding box center [291, 313] width 53 height 22
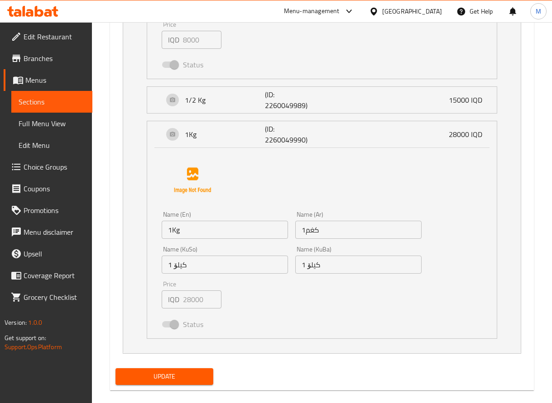
scroll to position [882, 0]
drag, startPoint x: 191, startPoint y: 305, endPoint x: 180, endPoint y: 372, distance: 68.3
click at [180, 372] on span "Update" at bounding box center [164, 376] width 83 height 11
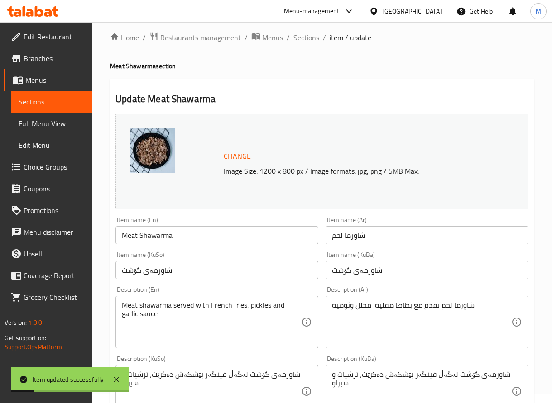
scroll to position [0, 0]
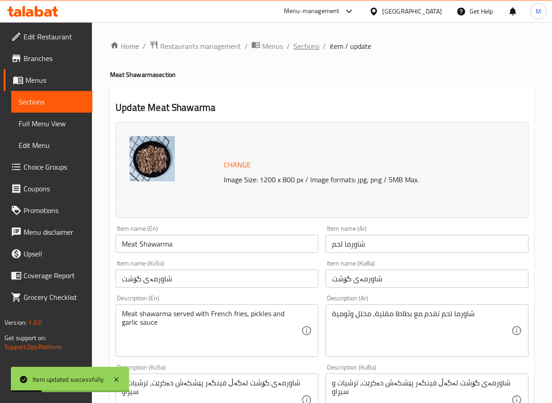
click at [312, 48] on span "Sections" at bounding box center [306, 46] width 26 height 11
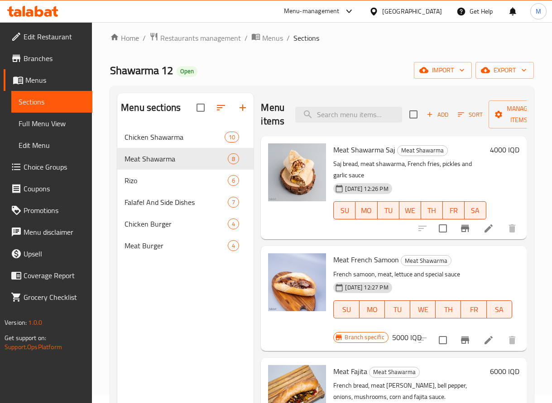
scroll to position [7, 0]
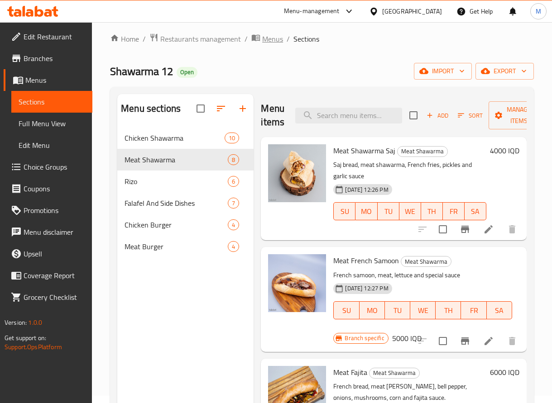
click at [273, 43] on span "Menus" at bounding box center [272, 39] width 21 height 11
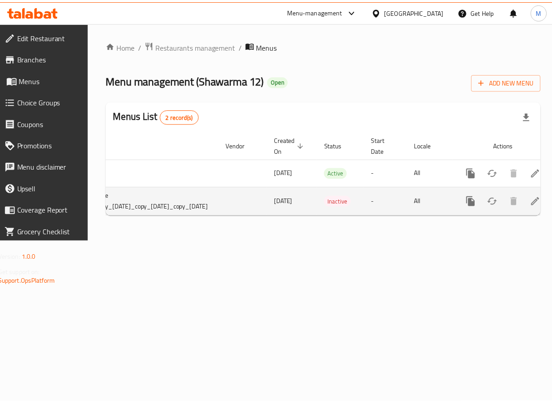
scroll to position [0, 152]
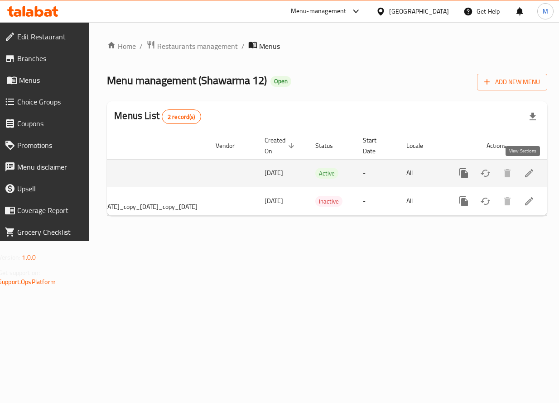
click at [523, 174] on icon "enhanced table" at bounding box center [528, 173] width 11 height 11
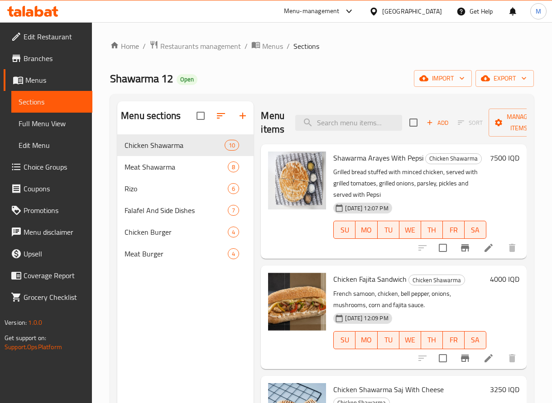
click at [359, 86] on div "Shawarma 12 Open import export" at bounding box center [322, 78] width 424 height 17
click at [344, 65] on div "Home / Restaurants management / Menus / Sections Shawarma 12 Open import export…" at bounding box center [322, 276] width 424 height 472
